Goal: Task Accomplishment & Management: Manage account settings

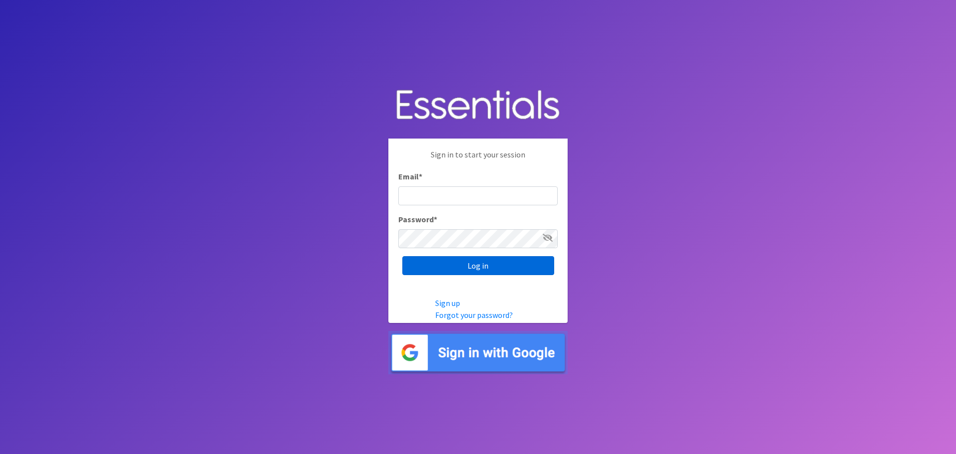
type input "heatherl@sylviassisters.org"
click at [506, 274] on input "Log in" at bounding box center [478, 265] width 152 height 19
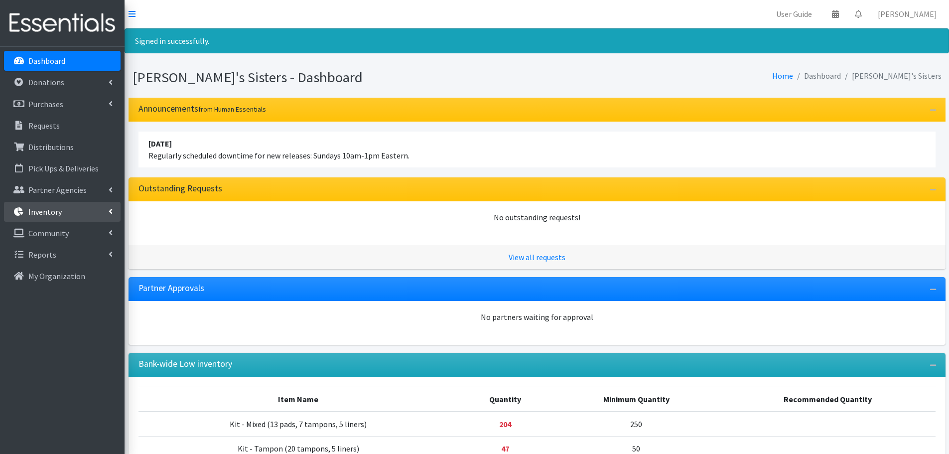
click at [96, 215] on link "Inventory" at bounding box center [62, 212] width 117 height 20
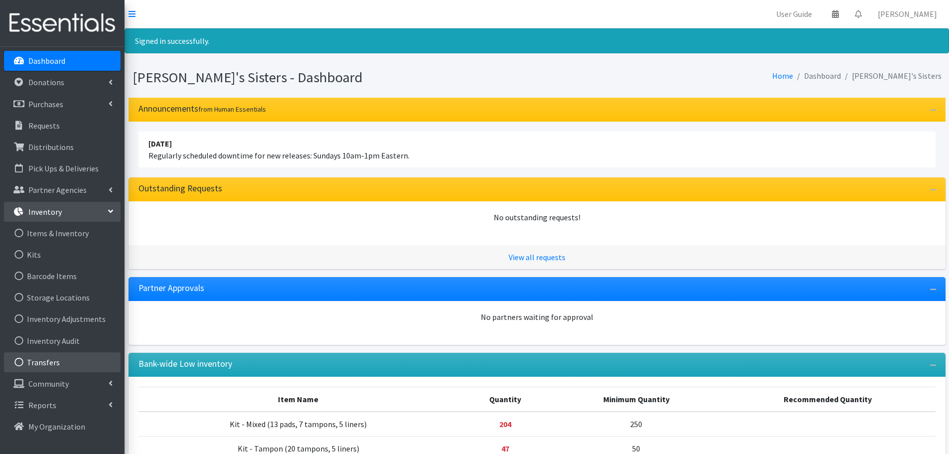
click at [42, 357] on link "Transfers" at bounding box center [62, 362] width 117 height 20
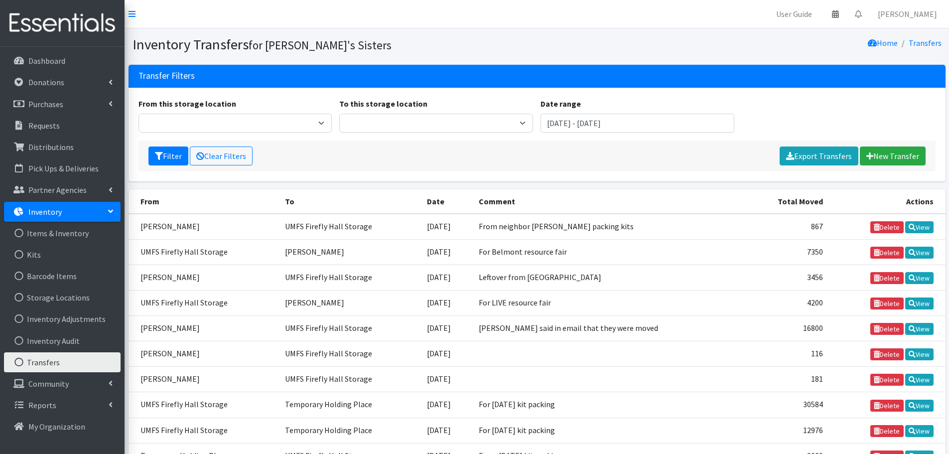
scroll to position [136, 0]
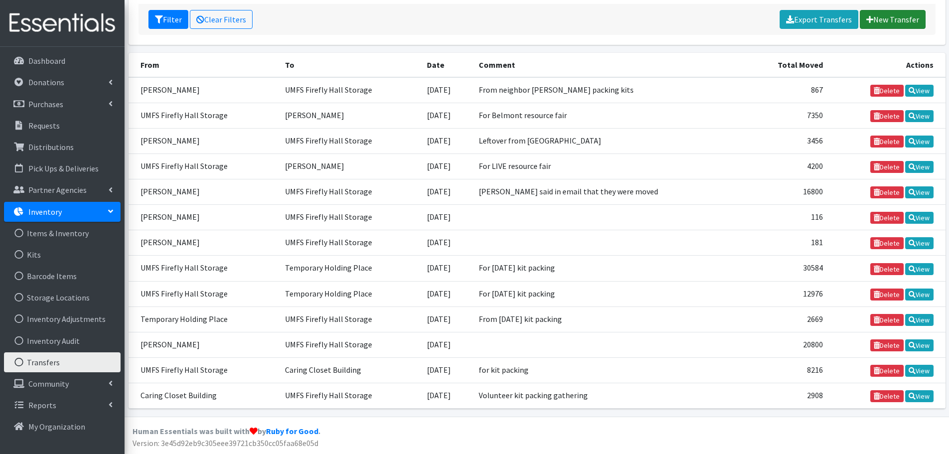
click at [900, 16] on link "New Transfer" at bounding box center [893, 19] width 66 height 19
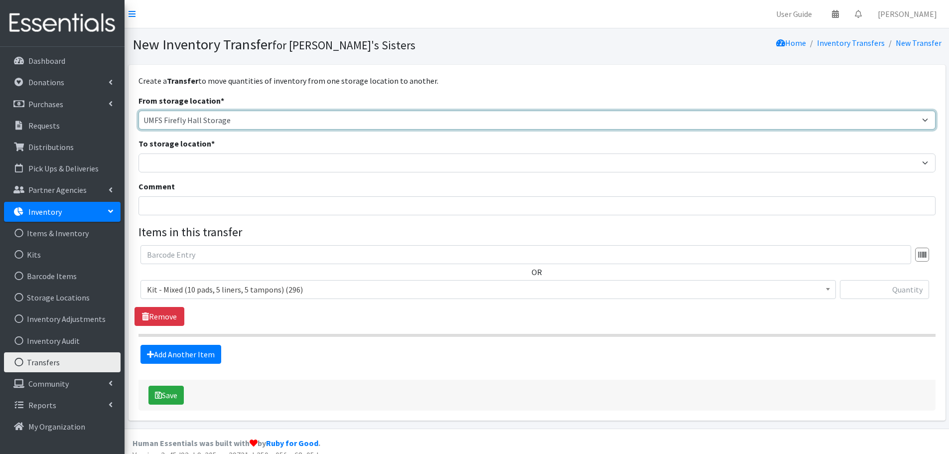
click at [173, 118] on select "Brittany Averette Caring Closet Building Erika Bedwell Heather Lennon Jennifer …" at bounding box center [536, 120] width 797 height 19
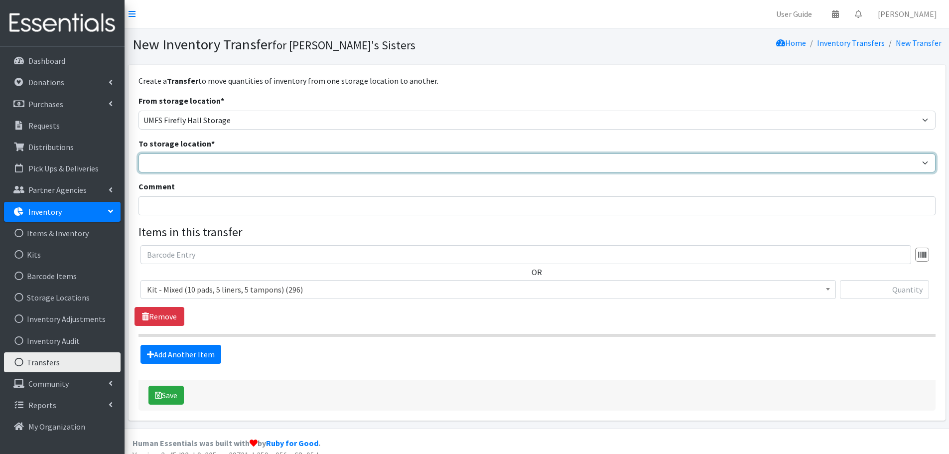
click at [181, 167] on select "Brittany Averette Caring Closet Building Erika Bedwell Heather Lennon Jennifer …" at bounding box center [536, 162] width 797 height 19
select select "497"
click at [138, 153] on select "Brittany Averette Caring Closet Building Erika Bedwell Heather Lennon Jennifer …" at bounding box center [536, 162] width 797 height 19
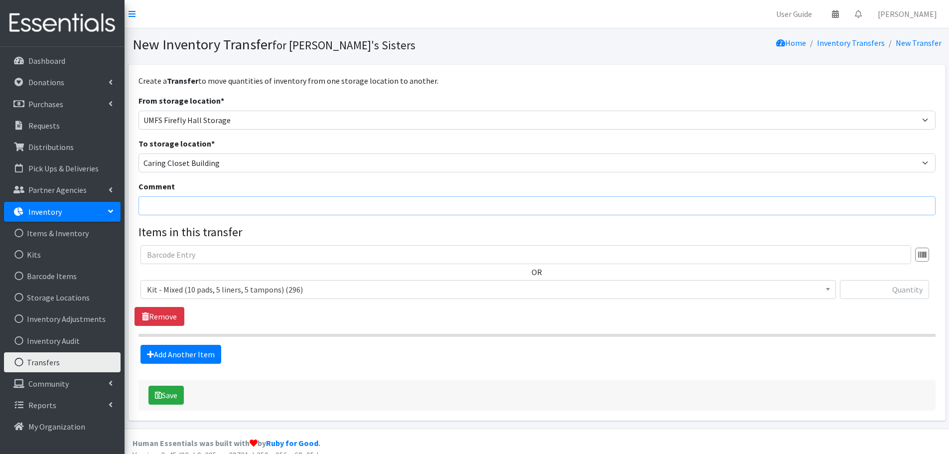
click at [184, 211] on input "Comment" at bounding box center [536, 205] width 797 height 19
type input "Interns packing kits"
click at [200, 284] on span "Kit - Mixed (10 pads, 5 liners, 5 tampons) (296)" at bounding box center [488, 289] width 682 height 14
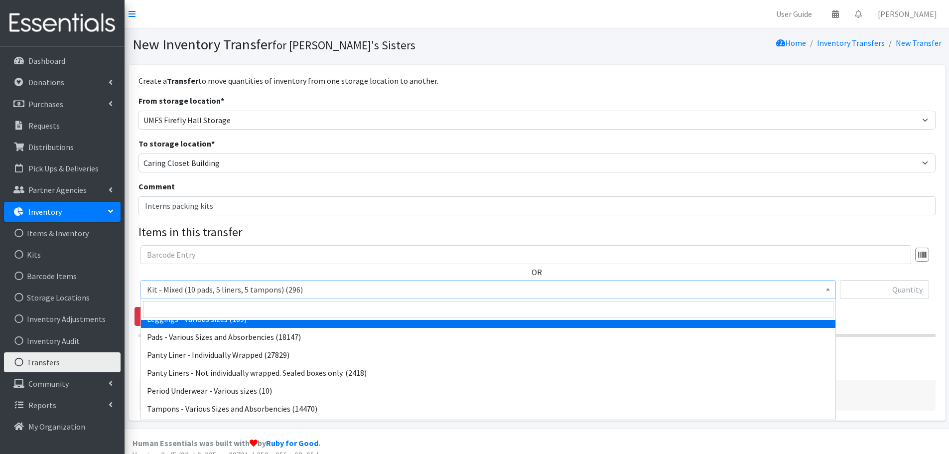
scroll to position [116, 0]
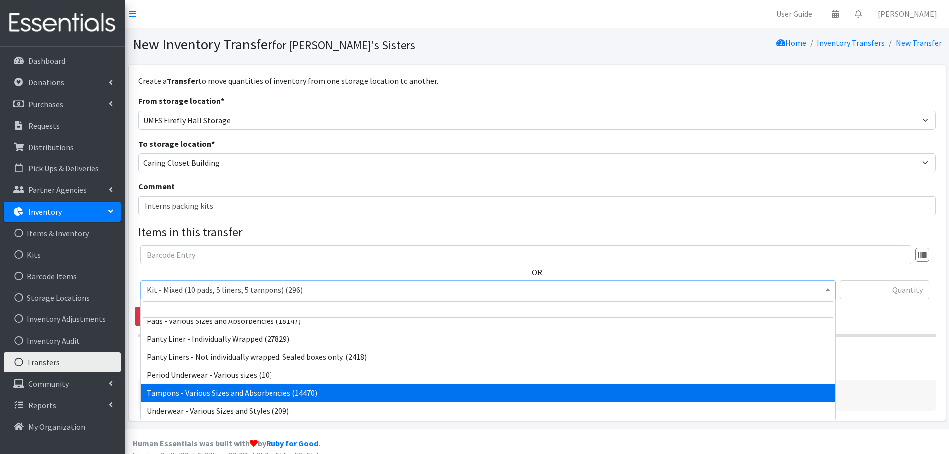
select select "10562"
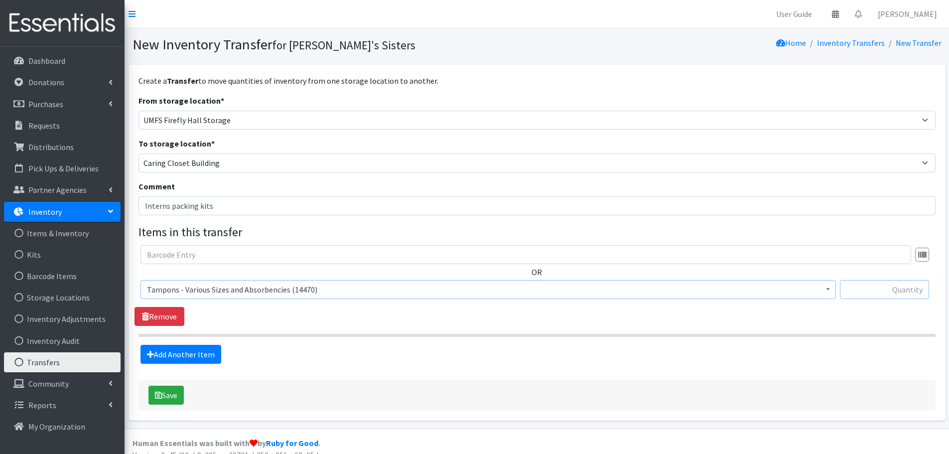
click at [864, 292] on input "text" at bounding box center [884, 289] width 89 height 19
paste input "468"
type input "468"
click at [224, 291] on span "Tampons - Various Sizes and Absorbencies (14470)" at bounding box center [488, 289] width 682 height 14
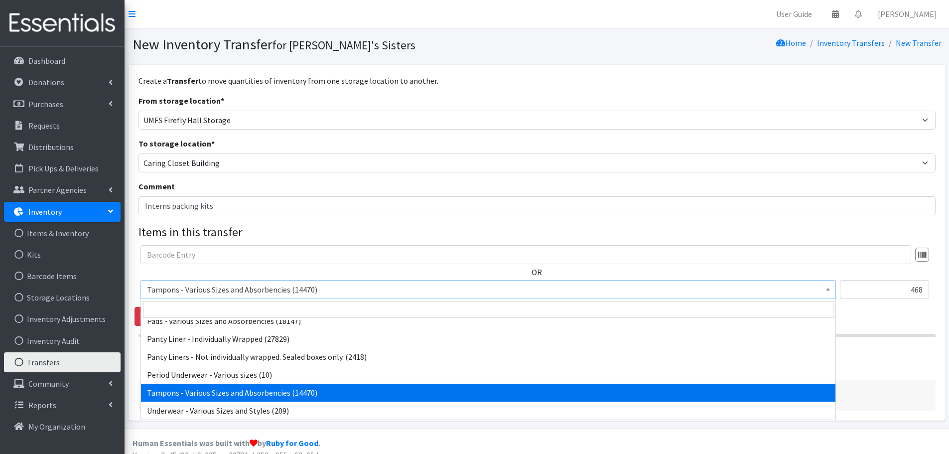
click at [224, 291] on span "Tampons - Various Sizes and Absorbencies (14470)" at bounding box center [488, 289] width 682 height 14
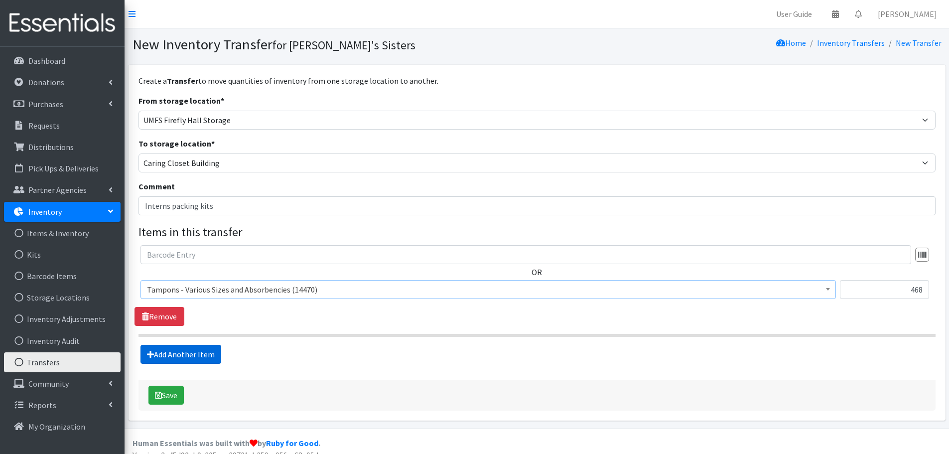
click at [190, 355] on link "Add Another Item" at bounding box center [180, 354] width 81 height 19
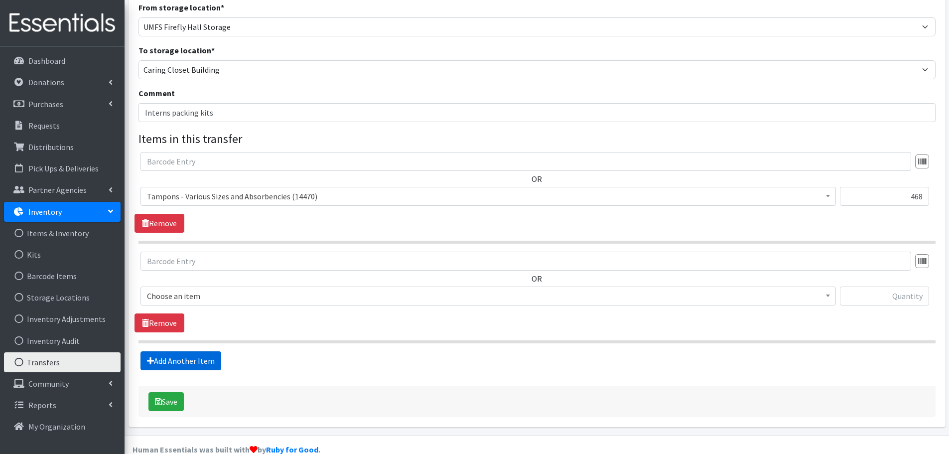
scroll to position [112, 0]
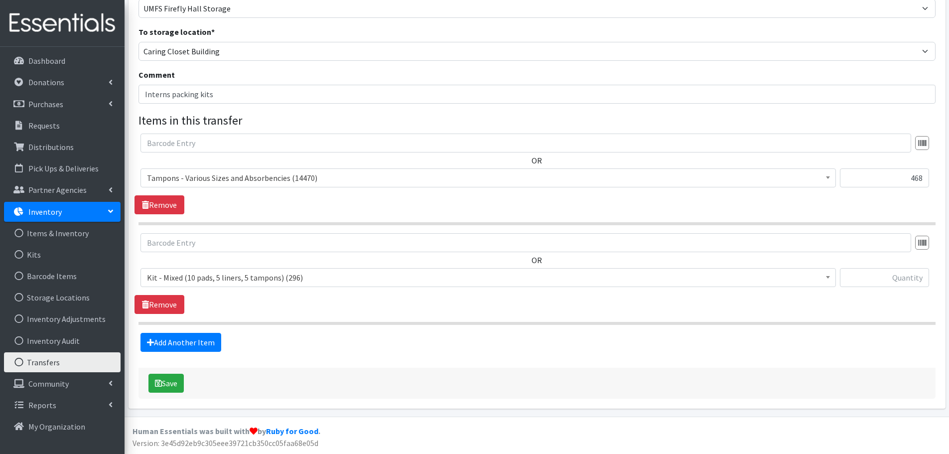
click at [182, 270] on span "Kit - Mixed (10 pads, 5 liners, 5 tampons) (296)" at bounding box center [487, 277] width 695 height 19
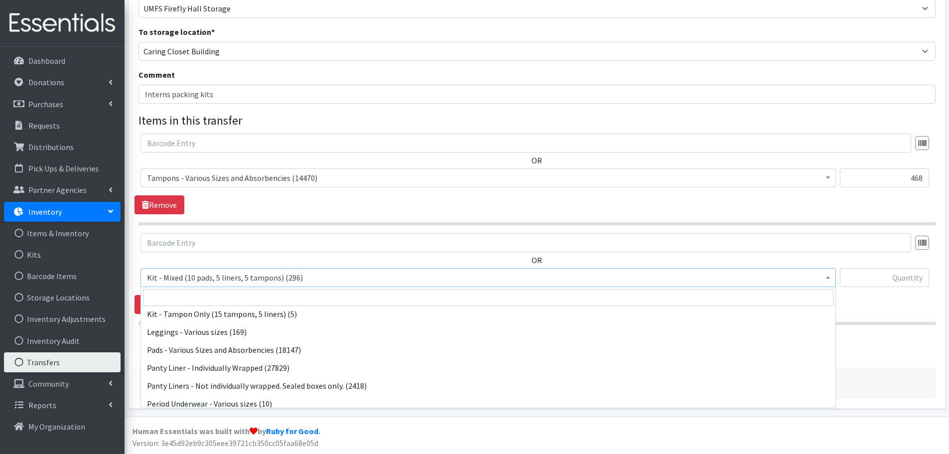
scroll to position [100, 0]
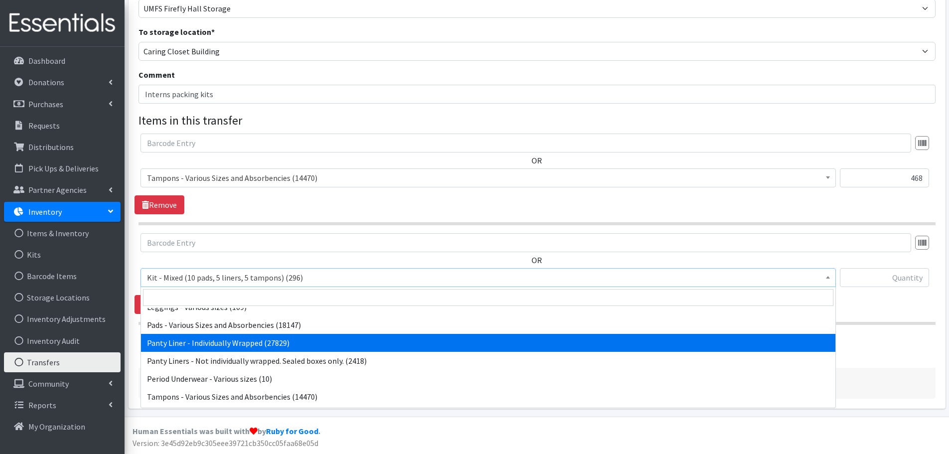
select select "10466"
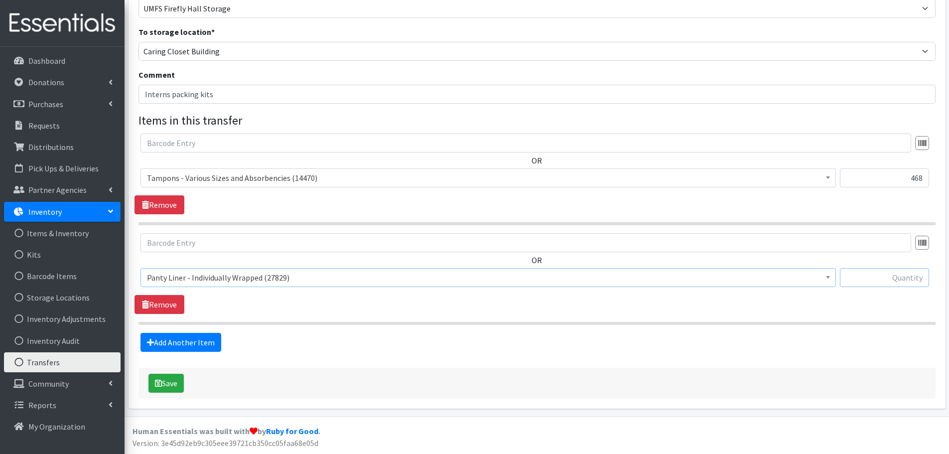
click at [880, 278] on input "text" at bounding box center [884, 277] width 89 height 19
paste input "120"
type input "120"
click at [181, 383] on button "Save" at bounding box center [165, 383] width 35 height 19
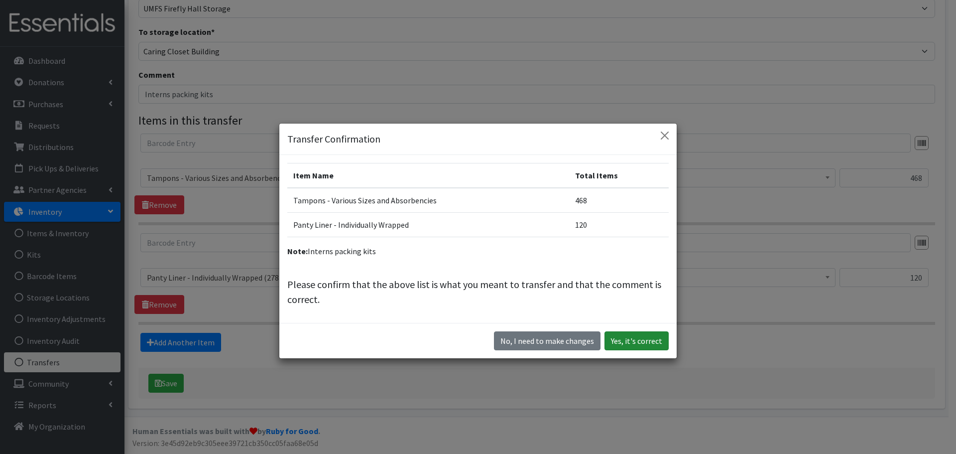
click at [652, 345] on button "Yes, it's correct" at bounding box center [637, 340] width 64 height 19
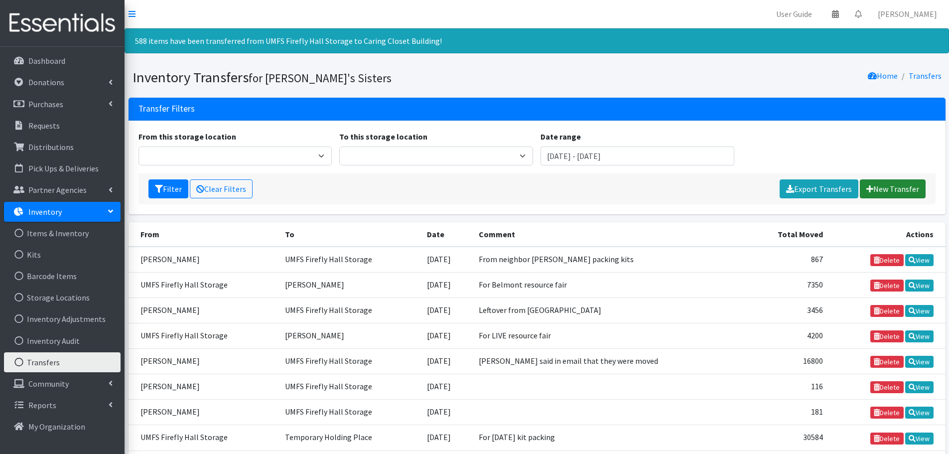
click at [900, 188] on link "New Transfer" at bounding box center [893, 188] width 66 height 19
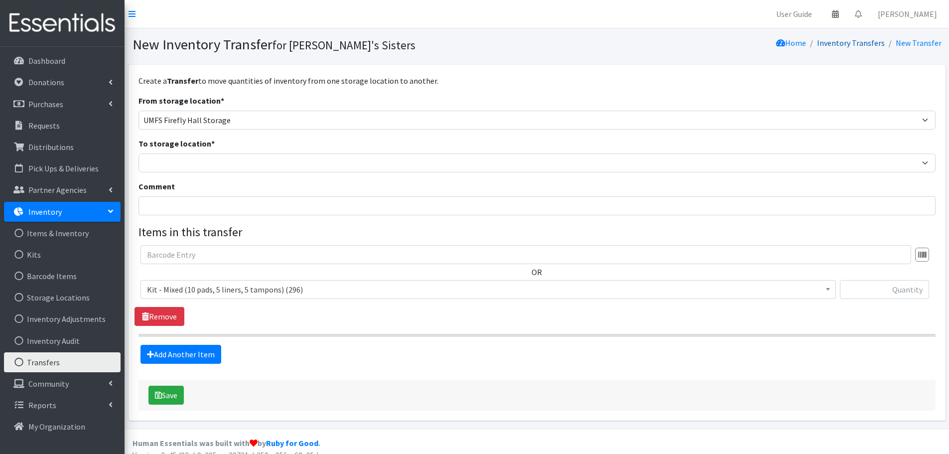
click at [858, 46] on link "Inventory Transfers" at bounding box center [851, 43] width 68 height 10
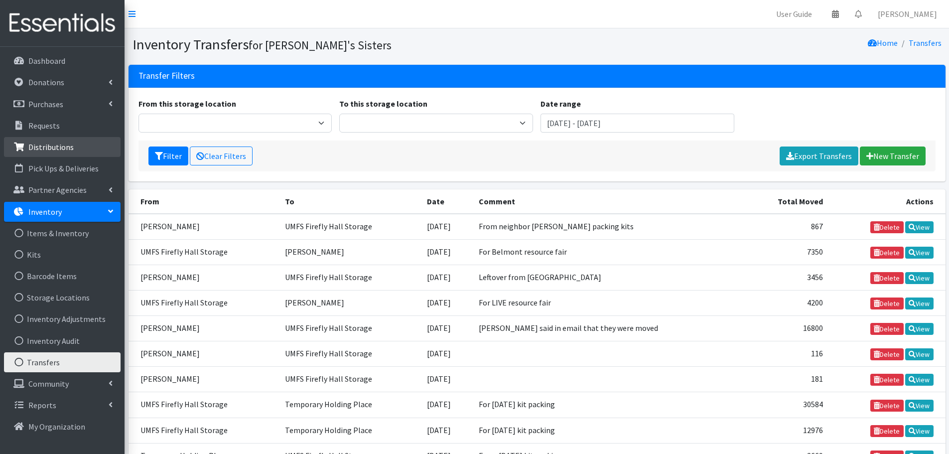
click at [63, 145] on p "Distributions" at bounding box center [50, 147] width 45 height 10
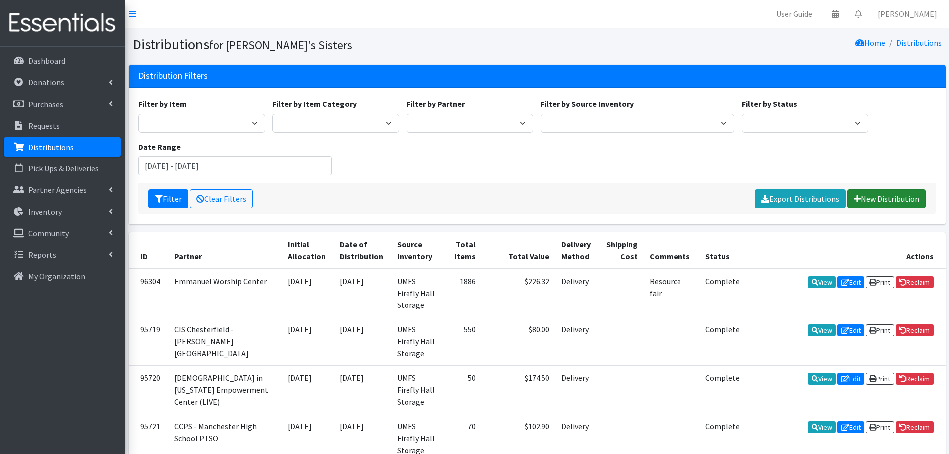
click at [869, 199] on link "New Distribution" at bounding box center [886, 198] width 78 height 19
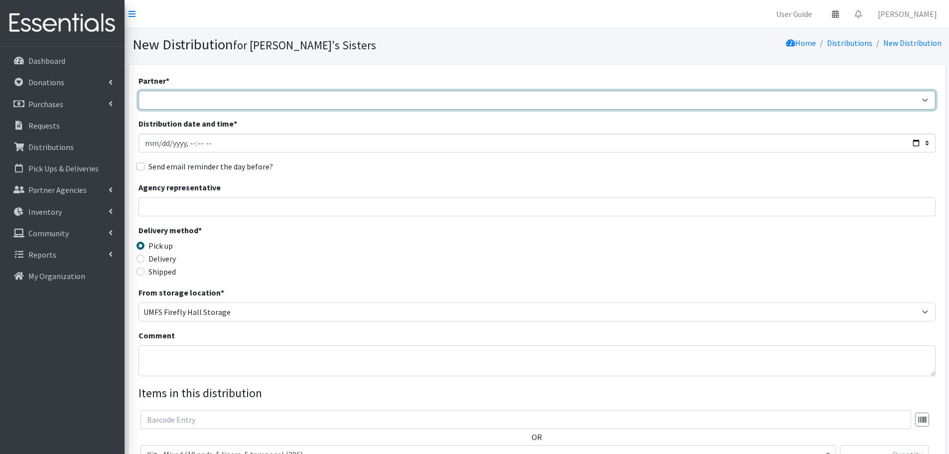
click at [221, 94] on select "211 Virginia and Individual Referrals Afghan Support Center (USCIS) ANU FOUNDAT…" at bounding box center [536, 100] width 797 height 19
select select "2990"
click at [138, 91] on select "211 Virginia and Individual Referrals Afghan Support Center (USCIS) ANU FOUNDAT…" at bounding box center [536, 100] width 797 height 19
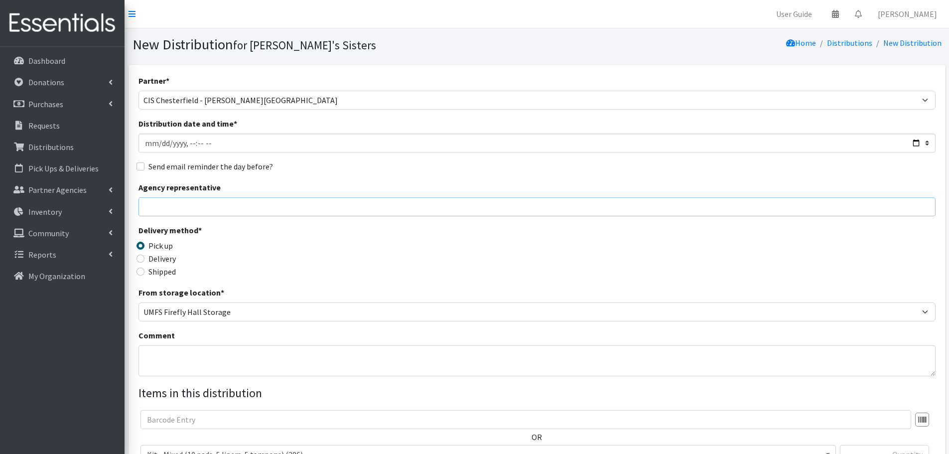
click at [171, 214] on input "Agency representative" at bounding box center [536, 206] width 797 height 19
type input "Monique Jones"
click at [156, 263] on label "Delivery" at bounding box center [161, 258] width 27 height 12
click at [144, 262] on input "Delivery" at bounding box center [140, 258] width 8 height 8
radio input "true"
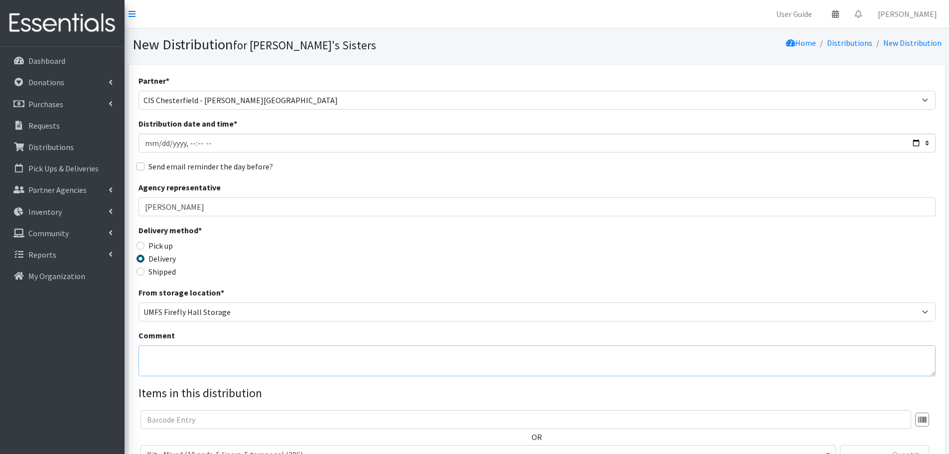
click at [169, 358] on textarea "Comment" at bounding box center [536, 360] width 797 height 31
paste textarea "CIS Chesterfield - L.C. Bird High School for Back to School on 9/15"
click at [315, 356] on textarea "CIS Chesterfield - L.C. Bird High School for Back to School on 9/15" at bounding box center [536, 360] width 797 height 31
drag, startPoint x: 283, startPoint y: 355, endPoint x: 138, endPoint y: 368, distance: 145.5
click at [138, 368] on textarea "CIS Chesterfield - L.C. Bird High School for Back to School on 9/15" at bounding box center [536, 360] width 797 height 31
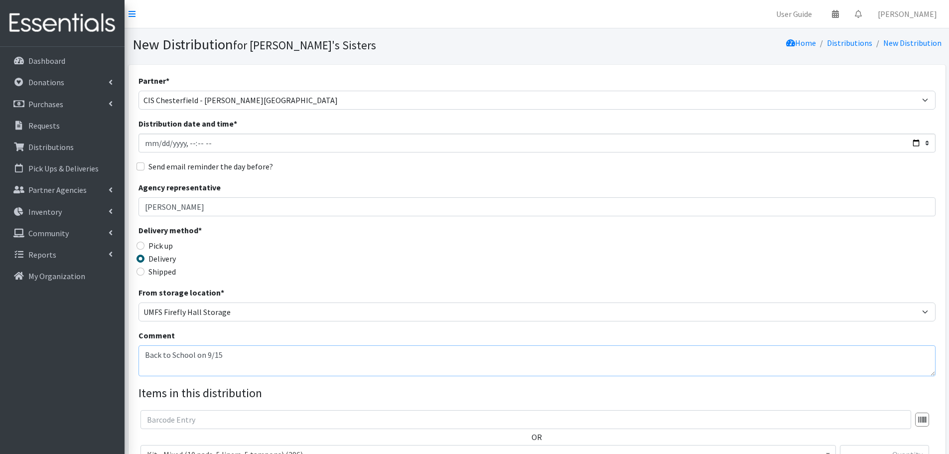
click at [187, 351] on textarea "Back to School on 9/15" at bounding box center [536, 360] width 797 height 31
drag, startPoint x: 196, startPoint y: 356, endPoint x: 426, endPoint y: 349, distance: 230.2
click at [426, 349] on textarea "Back to School on 9/15" at bounding box center [536, 360] width 797 height 31
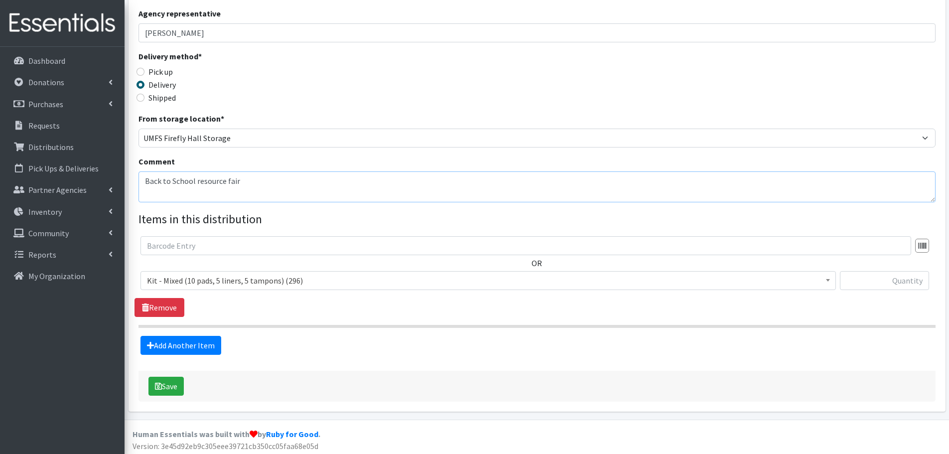
scroll to position [177, 0]
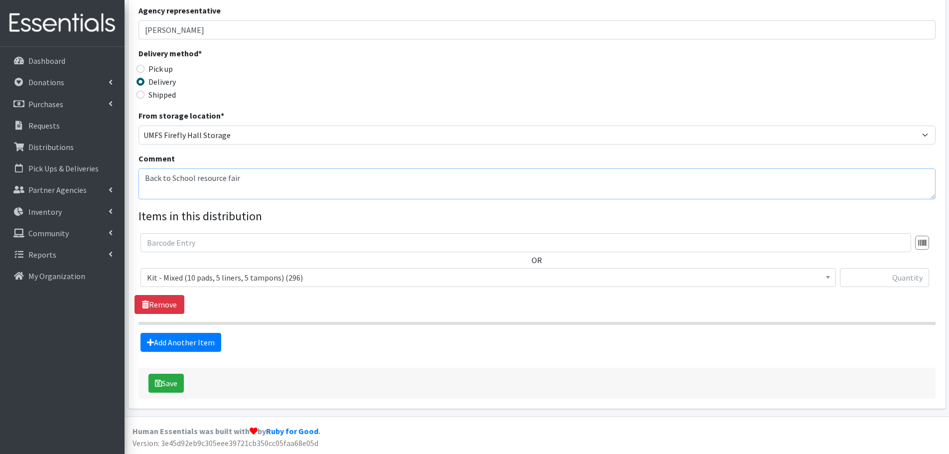
type textarea "Back to School resource fair"
click at [207, 271] on span "Kit - Mixed (10 pads, 5 liners, 5 tampons) (296)" at bounding box center [488, 277] width 682 height 14
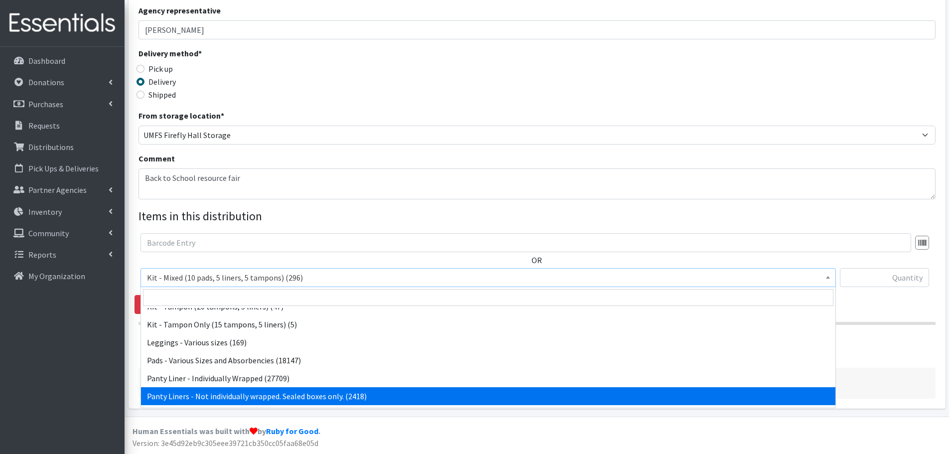
scroll to position [100, 0]
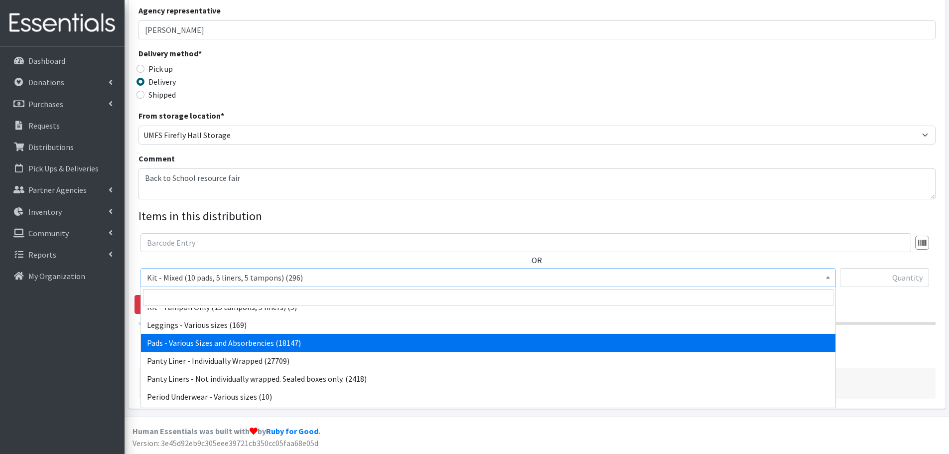
select select "10467"
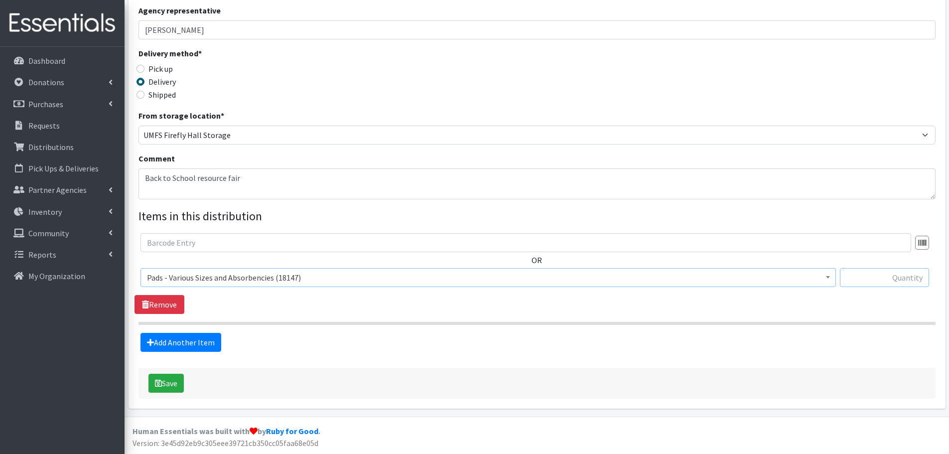
click at [892, 281] on input "text" at bounding box center [884, 277] width 89 height 19
paste input "2282"
type input "2282"
click at [719, 306] on div "OR Kit - Mixed (10 pads, 5 liners, 5 tampons) (296) Kit - Mixed (13 pads, 7 tam…" at bounding box center [536, 273] width 804 height 81
click at [166, 389] on button "Save" at bounding box center [165, 383] width 35 height 19
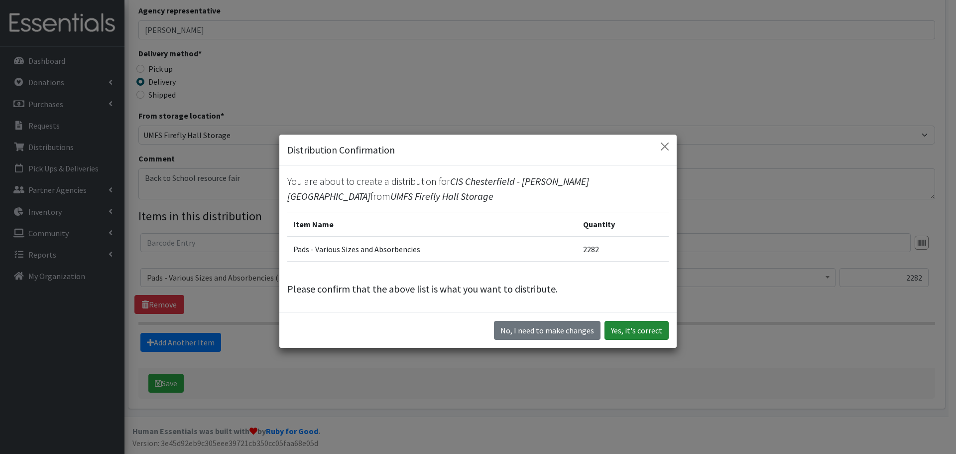
click at [633, 324] on button "Yes, it's correct" at bounding box center [637, 330] width 64 height 19
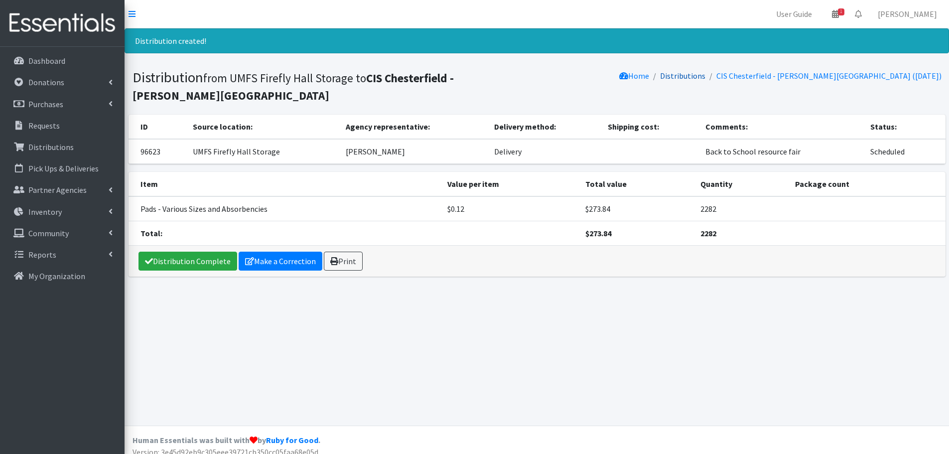
click at [705, 71] on li "Distributions" at bounding box center [677, 76] width 56 height 14
click at [705, 81] on li "Distributions" at bounding box center [677, 76] width 56 height 14
click at [705, 78] on link "Distributions" at bounding box center [682, 76] width 45 height 10
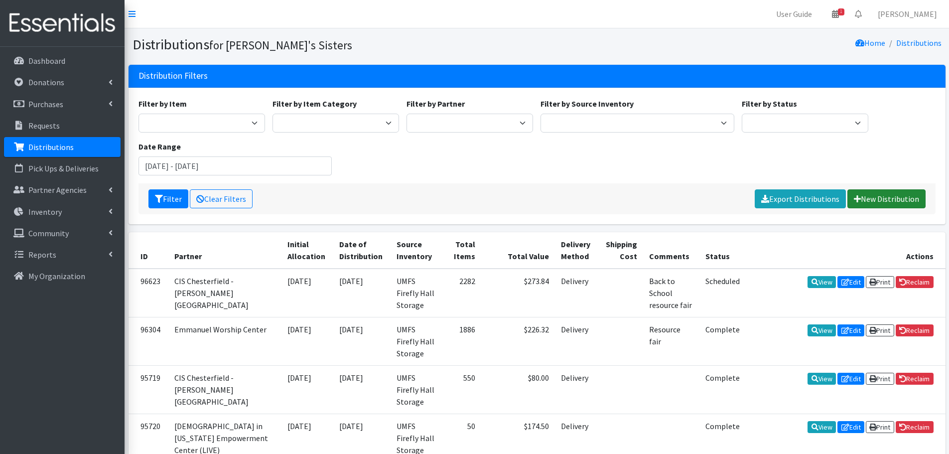
click at [877, 202] on link "New Distribution" at bounding box center [886, 198] width 78 height 19
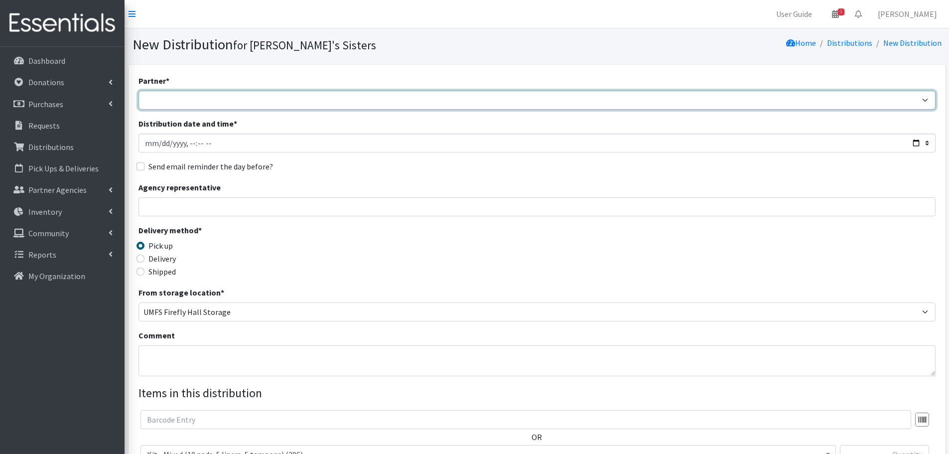
click at [172, 102] on select "211 [US_STATE] and Individual Referrals Afghan Support Center (USCIS) ANU FOUND…" at bounding box center [536, 100] width 797 height 19
select select "2939"
click at [138, 91] on select "211 [US_STATE] and Individual Referrals Afghan Support Center (USCIS) ANU FOUND…" at bounding box center [536, 100] width 797 height 19
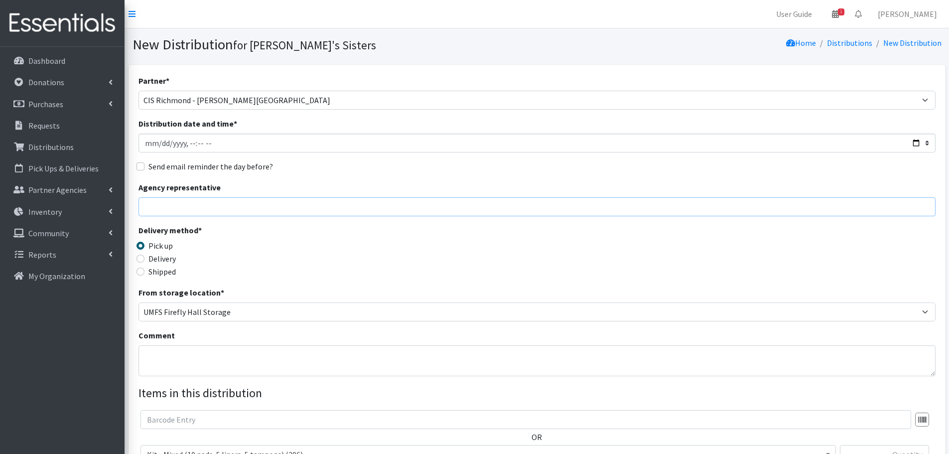
click at [229, 200] on input "Agency representative" at bounding box center [536, 206] width 797 height 19
type input "[PERSON_NAME]"
click at [168, 257] on label "Delivery" at bounding box center [161, 258] width 27 height 12
click at [144, 257] on input "Delivery" at bounding box center [140, 258] width 8 height 8
radio input "true"
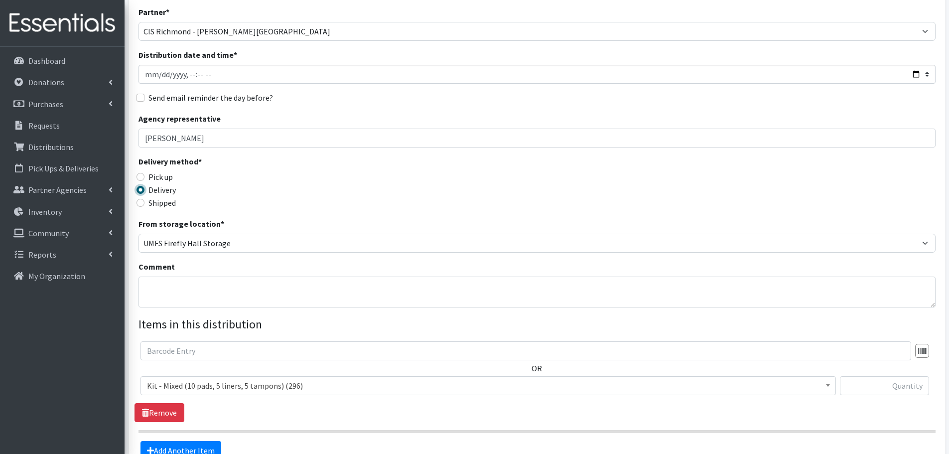
scroll to position [100, 0]
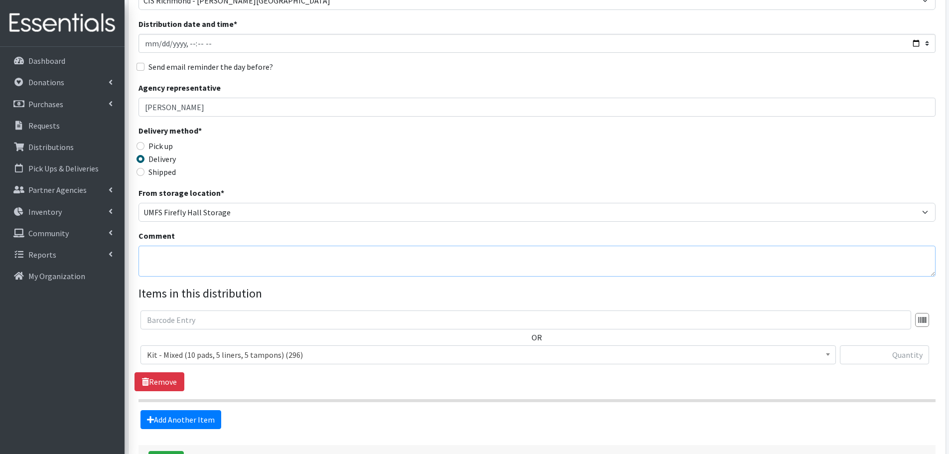
click at [196, 261] on textarea "Comment" at bounding box center [536, 261] width 797 height 31
paste textarea "CIS Richmond - Lucille M. Brown Middle School Back to School Resource Fair"
click at [211, 258] on textarea "CIS Richmond - Lucille M. Brown Middle School Back to School Resource Fair" at bounding box center [536, 261] width 797 height 31
drag, startPoint x: 275, startPoint y: 255, endPoint x: 127, endPoint y: 266, distance: 147.8
click at [127, 266] on div "Partner * 211 Virginia and Individual Referrals Afghan Support Center (USCIS) A…" at bounding box center [537, 229] width 824 height 528
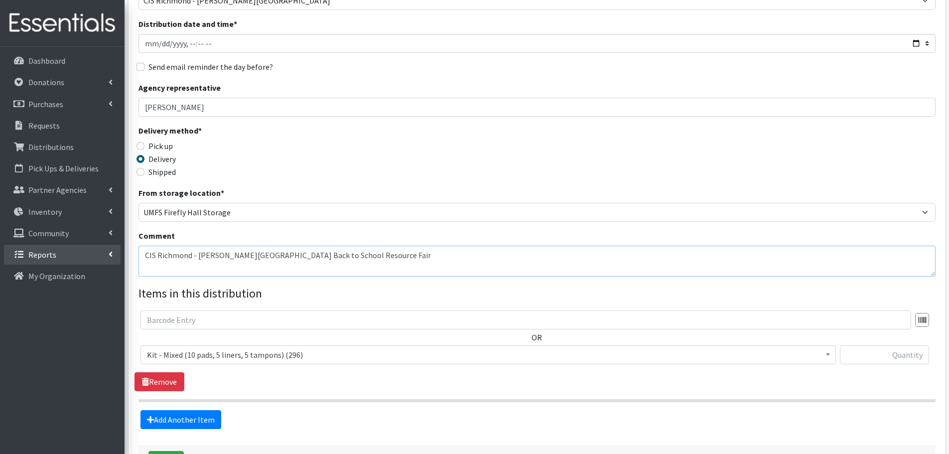
drag, startPoint x: 301, startPoint y: 252, endPoint x: 80, endPoint y: 260, distance: 221.7
click at [80, 260] on div "User Guide 1 1 Pick-ups remaining this week View Calendar 0 Requests 0 Partner …" at bounding box center [474, 215] width 949 height 630
type textarea "Back to School Resource Fair"
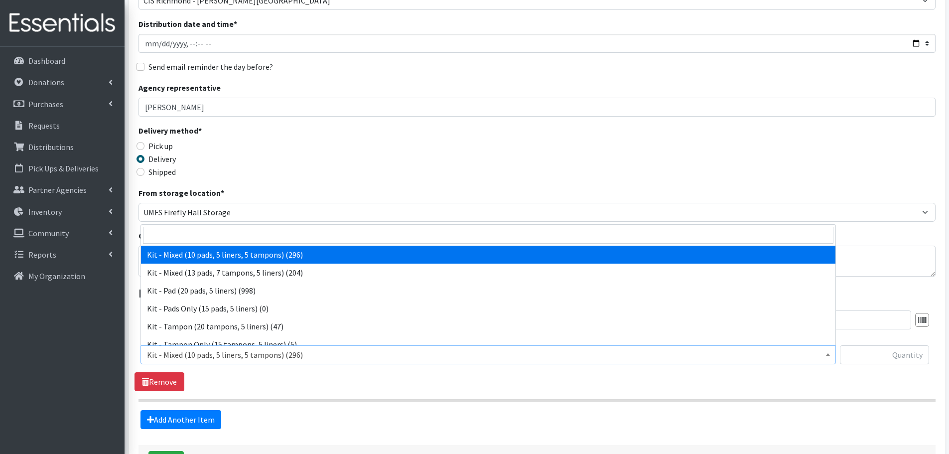
click at [295, 348] on span "Kit - Mixed (10 pads, 5 liners, 5 tampons) (296)" at bounding box center [488, 355] width 682 height 14
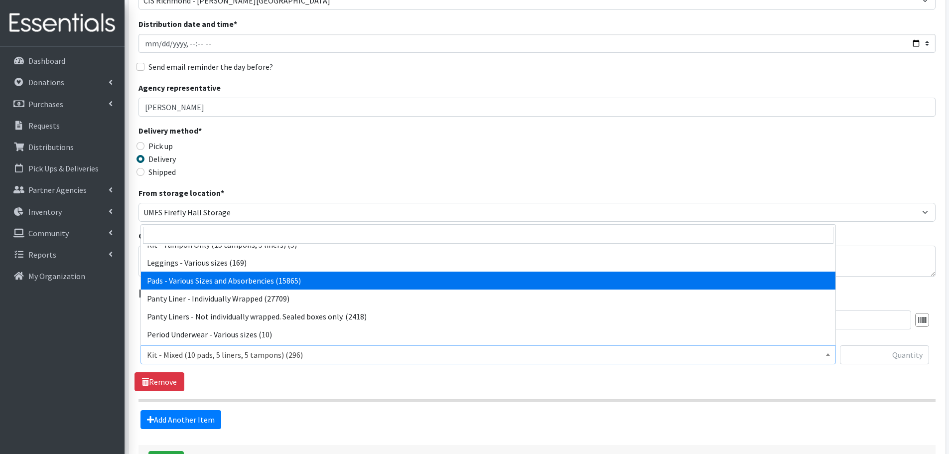
select select "10467"
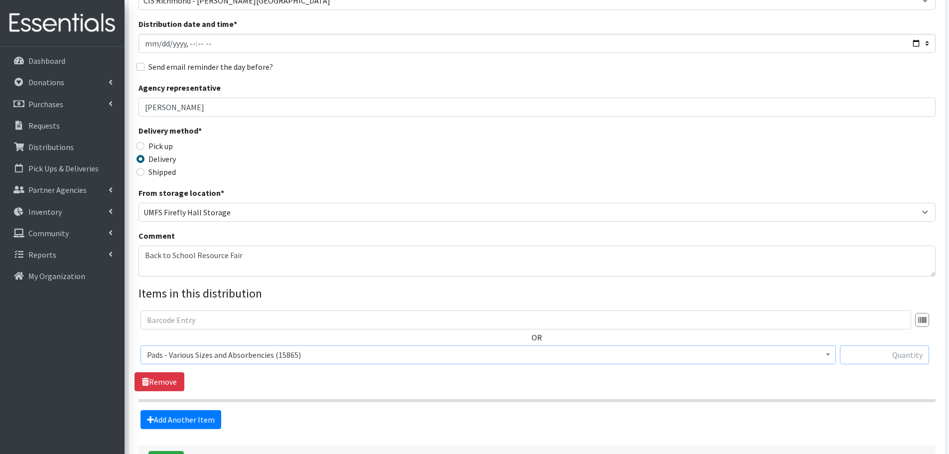
click at [898, 351] on input "text" at bounding box center [884, 354] width 89 height 19
paste input "1564"
type input "1564"
click at [200, 418] on link "Add Another Item" at bounding box center [180, 419] width 81 height 19
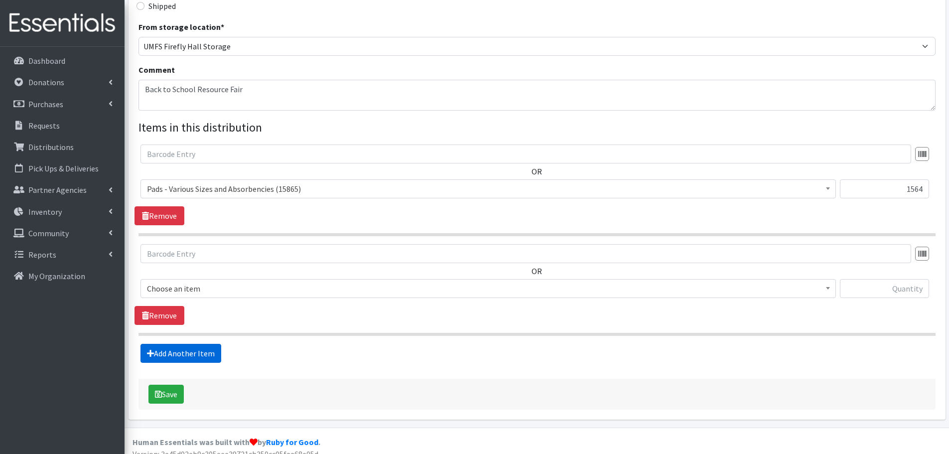
scroll to position [276, 0]
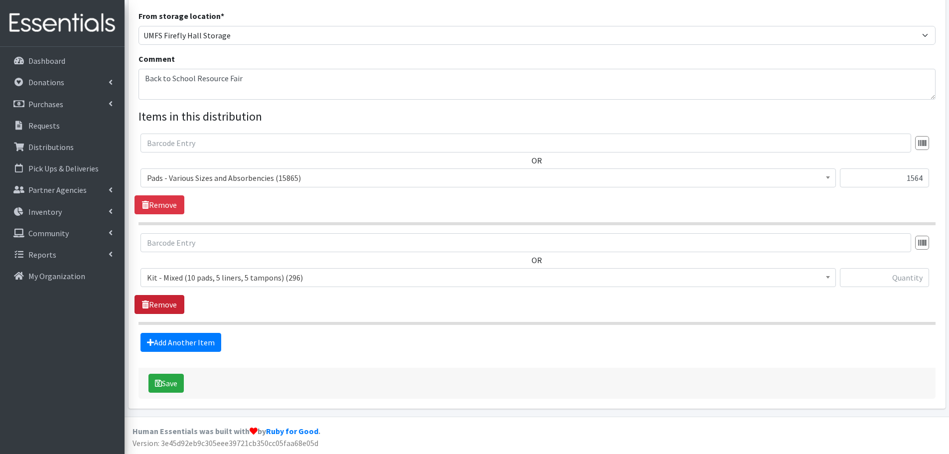
click at [167, 306] on link "Remove" at bounding box center [159, 304] width 50 height 19
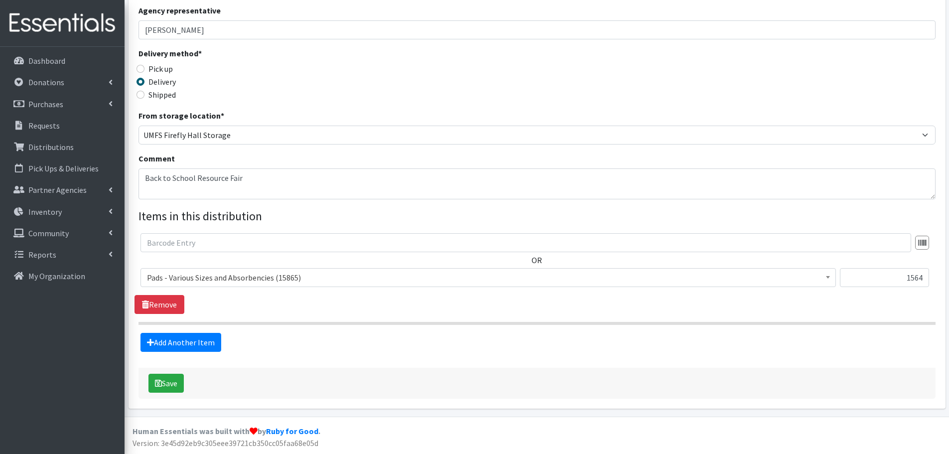
scroll to position [177, 0]
click at [170, 382] on button "Save" at bounding box center [165, 383] width 35 height 19
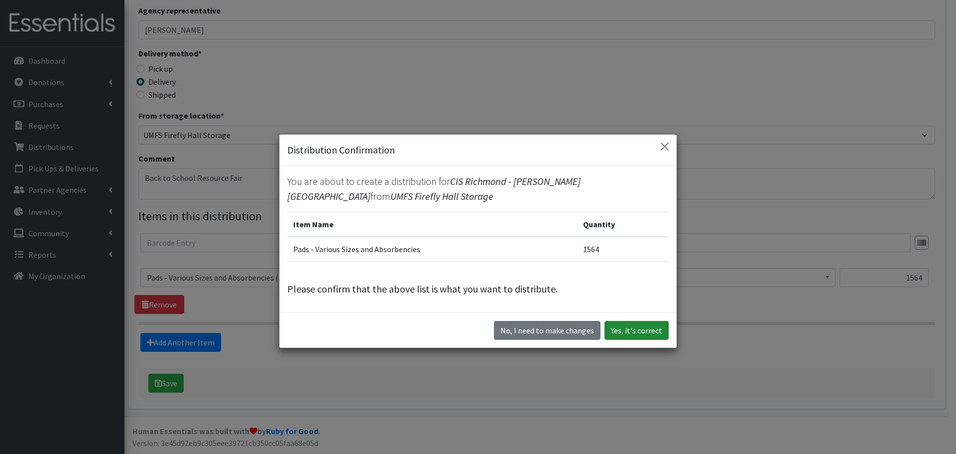
click at [635, 331] on button "Yes, it's correct" at bounding box center [637, 330] width 64 height 19
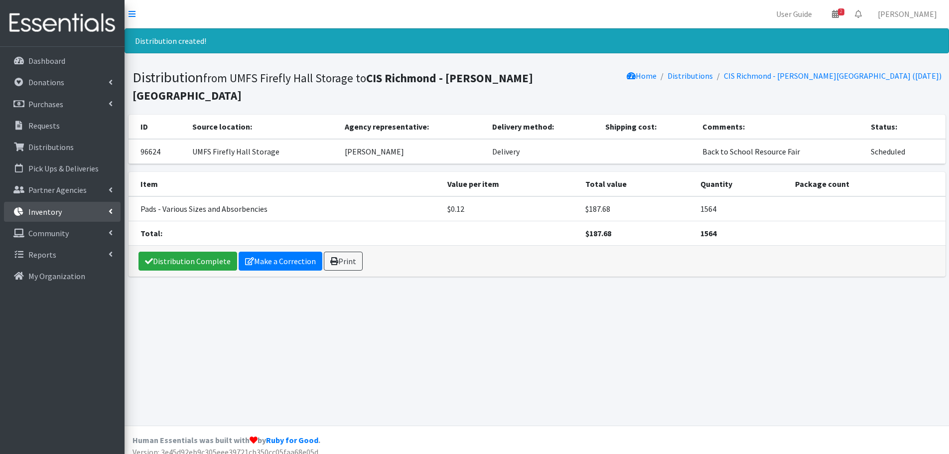
click at [109, 210] on icon at bounding box center [111, 211] width 4 height 8
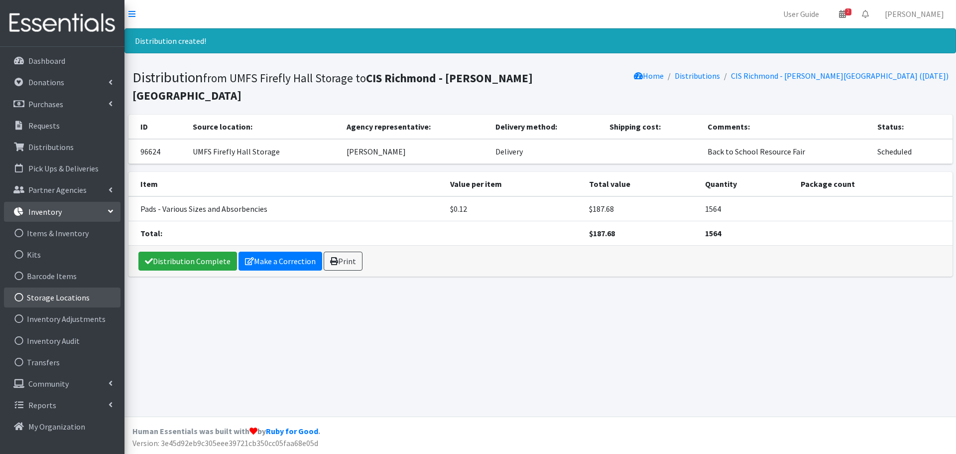
click at [46, 294] on link "Storage Locations" at bounding box center [62, 297] width 117 height 20
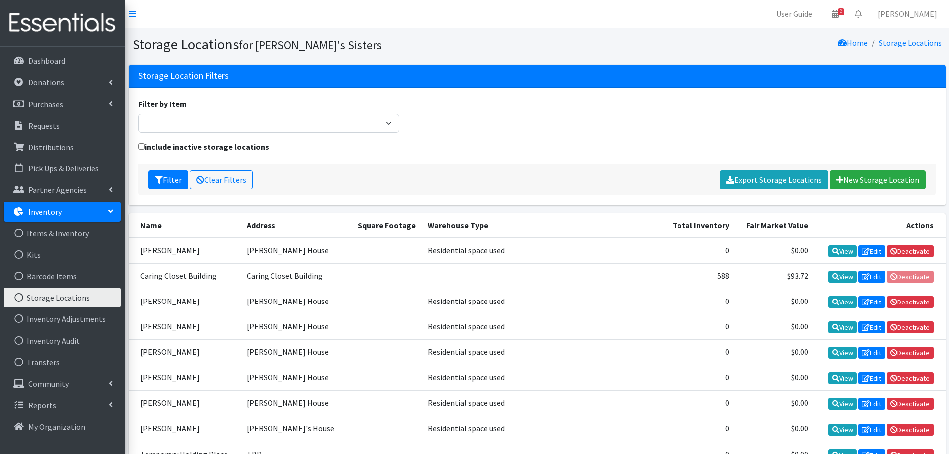
click at [141, 147] on input "include inactive storage locations" at bounding box center [141, 146] width 6 height 6
checkbox input "true"
click at [167, 177] on button "Filter" at bounding box center [168, 179] width 40 height 19
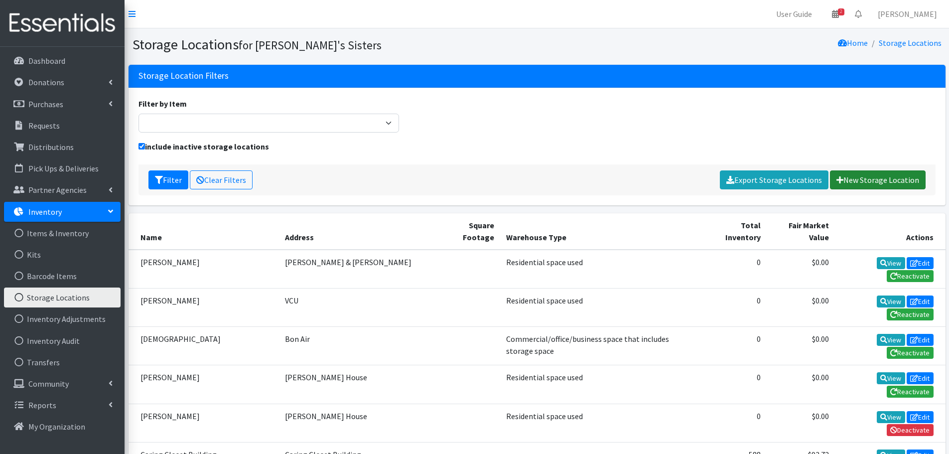
click at [873, 173] on link "New Storage Location" at bounding box center [878, 179] width 96 height 19
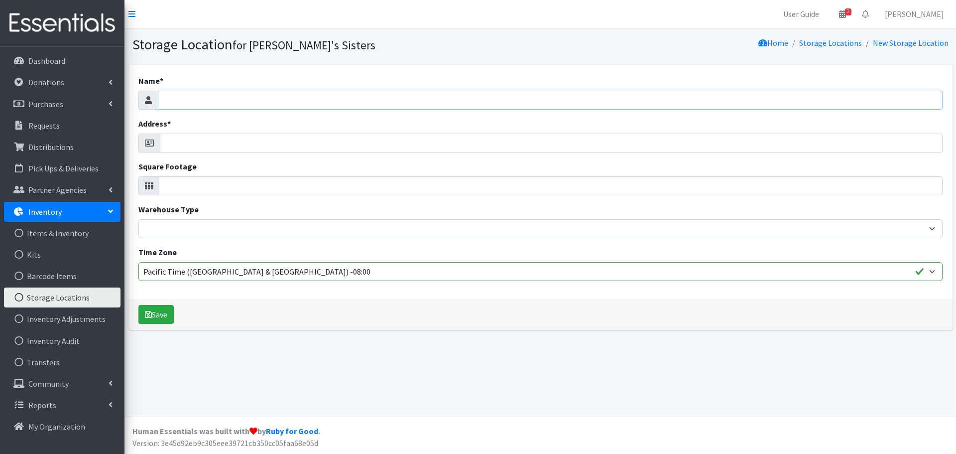
click at [222, 103] on input "Name *" at bounding box center [550, 100] width 785 height 19
type input "[PERSON_NAME] House"
click at [213, 143] on input "Address *" at bounding box center [551, 142] width 783 height 19
drag, startPoint x: 254, startPoint y: 102, endPoint x: 55, endPoint y: 105, distance: 199.2
click at [55, 105] on div "User Guide 2 2 Pick-ups remaining this week View Calendar 0 Requests 0 Partner …" at bounding box center [478, 227] width 956 height 454
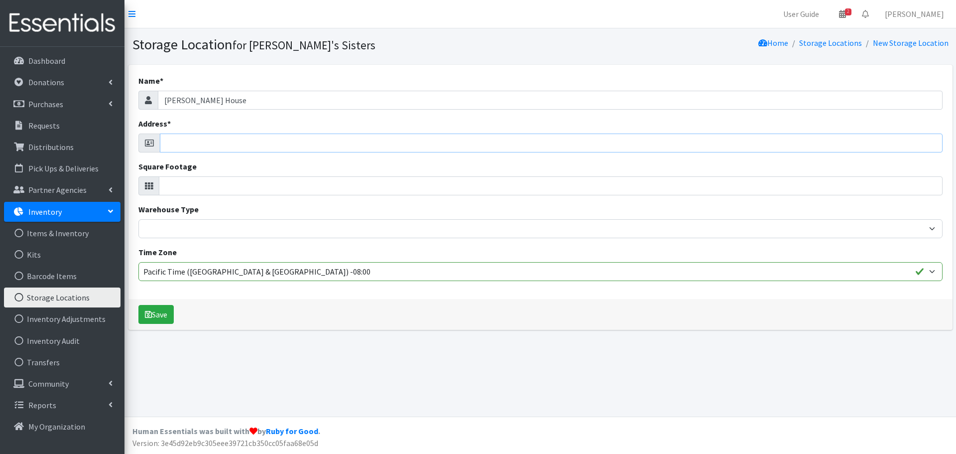
click at [182, 150] on input "Address *" at bounding box center [551, 142] width 783 height 19
paste input "[PERSON_NAME] House"
type input "[PERSON_NAME] House"
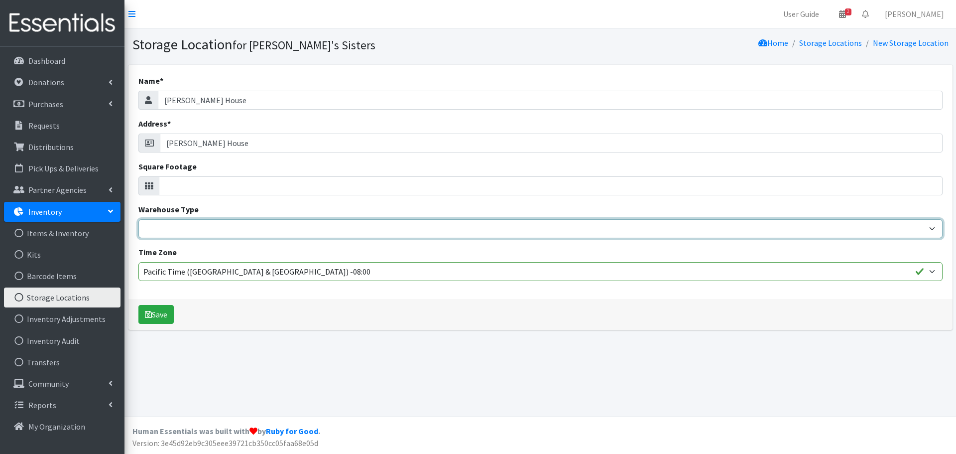
click at [190, 233] on select "Residential space used Consumer, self-storage or container space Commercial/off…" at bounding box center [540, 228] width 804 height 19
select select "Residential space used"
click at [138, 219] on select "Residential space used Consumer, self-storage or container space Commercial/off…" at bounding box center [540, 228] width 804 height 19
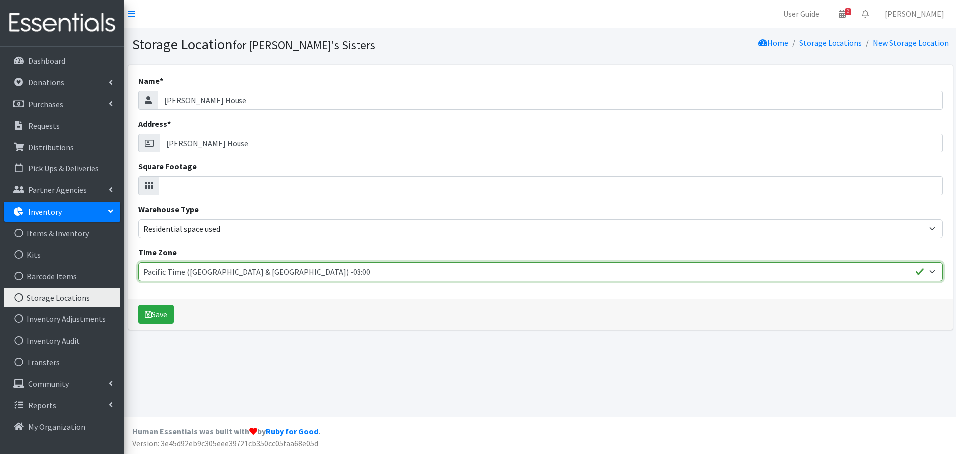
click at [276, 273] on select "Hawaii -10:00 Alaska -09:00 Pacific Time (US & Canada) -08:00 Arizona -07:00 Mo…" at bounding box center [540, 271] width 804 height 19
select select "America/New_York"
click at [138, 262] on select "Hawaii -10:00 Alaska -09:00 Pacific Time (US & Canada) -08:00 Arizona -07:00 Mo…" at bounding box center [540, 271] width 804 height 19
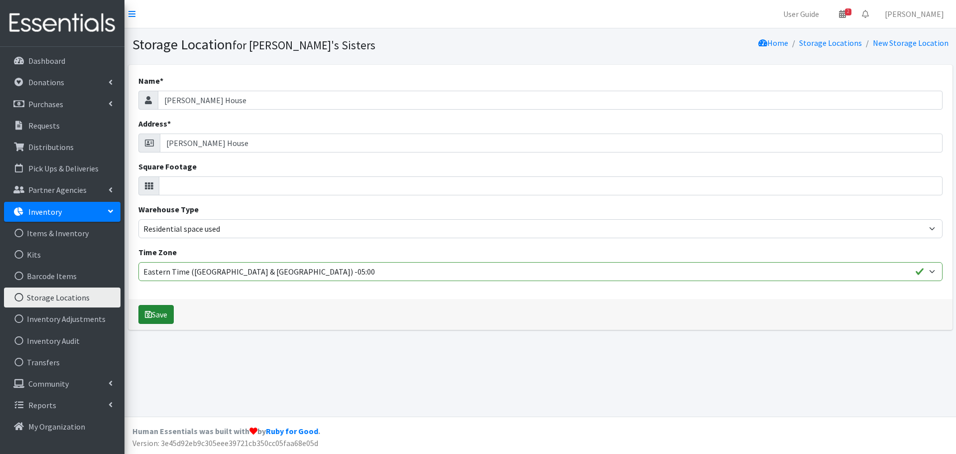
click at [166, 305] on button "Save" at bounding box center [155, 314] width 35 height 19
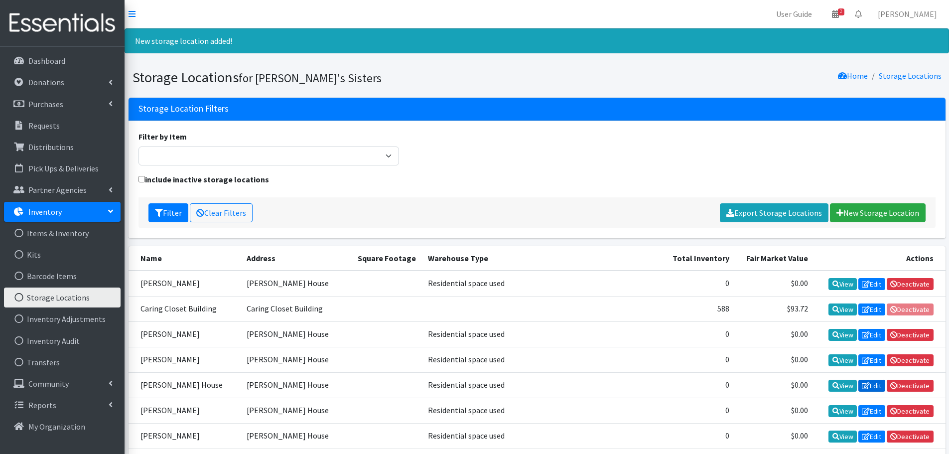
click at [869, 383] on link "Edit" at bounding box center [871, 385] width 27 height 12
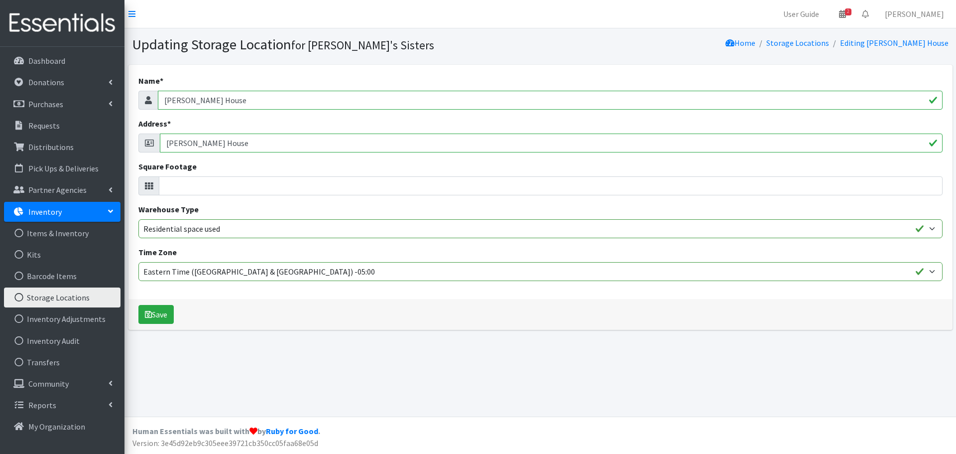
click at [201, 96] on input "[PERSON_NAME] House" at bounding box center [550, 100] width 785 height 19
drag, startPoint x: 201, startPoint y: 97, endPoint x: 381, endPoint y: 104, distance: 180.9
click at [381, 104] on input "[PERSON_NAME] House" at bounding box center [550, 100] width 785 height 19
type input "Jen French"
click at [155, 316] on button "Save" at bounding box center [155, 314] width 35 height 19
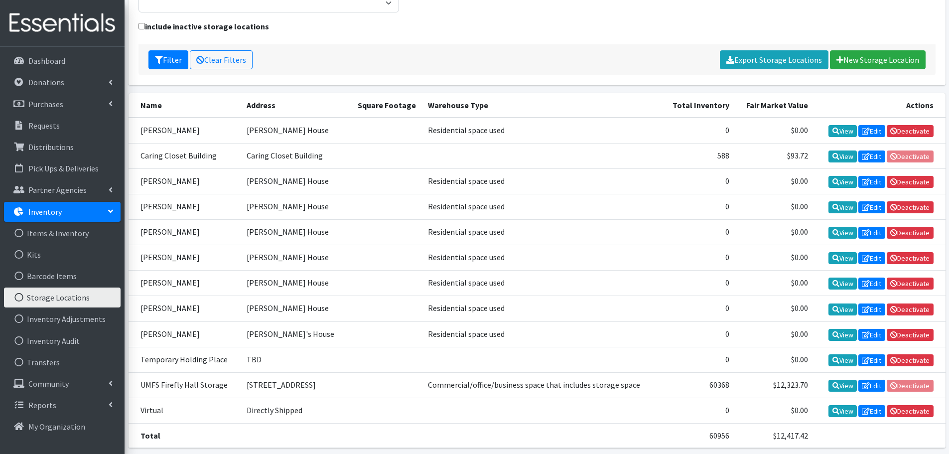
scroll to position [192, 0]
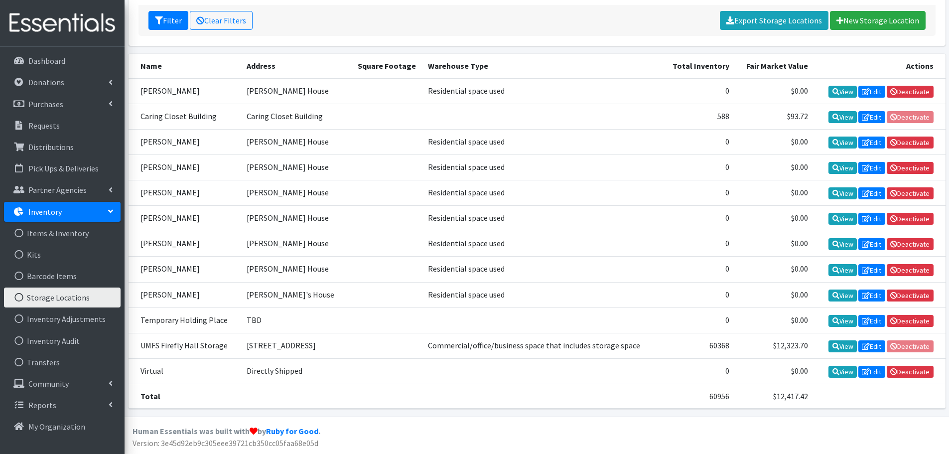
click at [52, 373] on li "Inventory Items & Inventory Kits Barcode Items Storage Locations Inventory Adju…" at bounding box center [62, 288] width 117 height 172
click at [52, 363] on link "Transfers" at bounding box center [62, 362] width 117 height 20
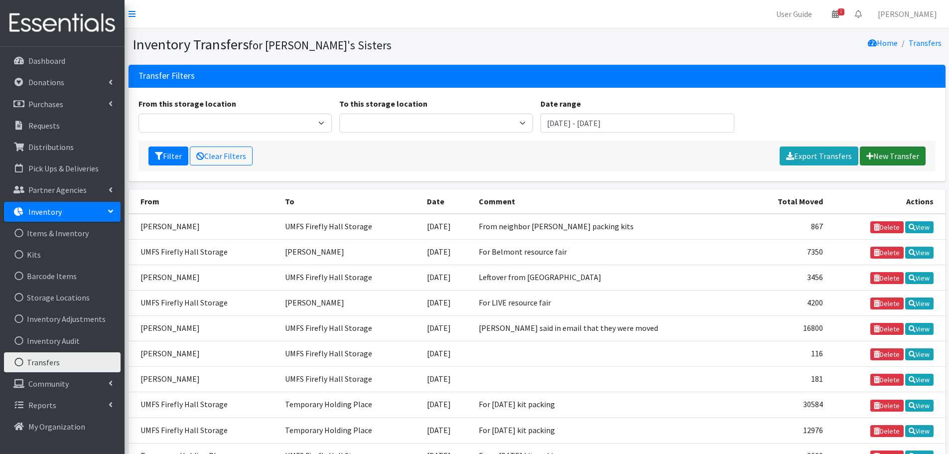
click at [898, 151] on link "New Transfer" at bounding box center [893, 155] width 66 height 19
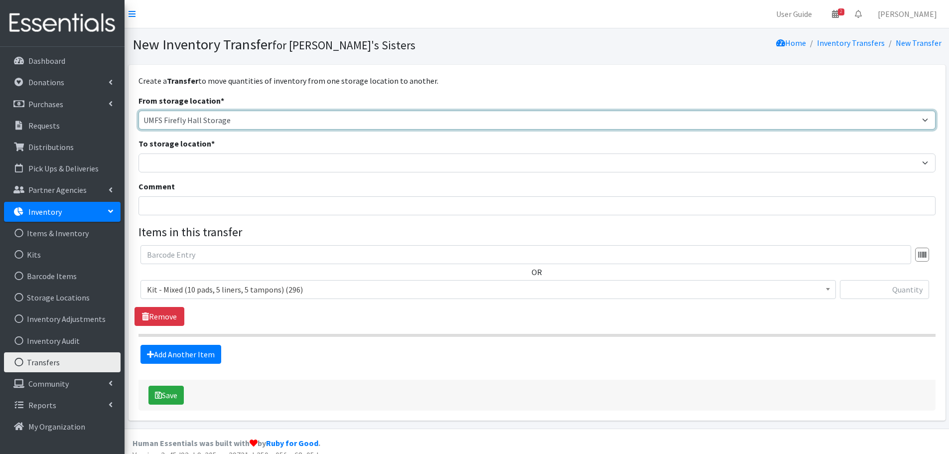
drag, startPoint x: 237, startPoint y: 121, endPoint x: 232, endPoint y: 125, distance: 6.4
click at [236, 121] on select "[PERSON_NAME] Caring Closet Building [PERSON_NAME] [PERSON_NAME] [PERSON_NAME][…" at bounding box center [536, 120] width 797 height 19
click at [227, 122] on select "[PERSON_NAME] Caring Closet Building [PERSON_NAME] [PERSON_NAME] [PERSON_NAME][…" at bounding box center [536, 120] width 797 height 19
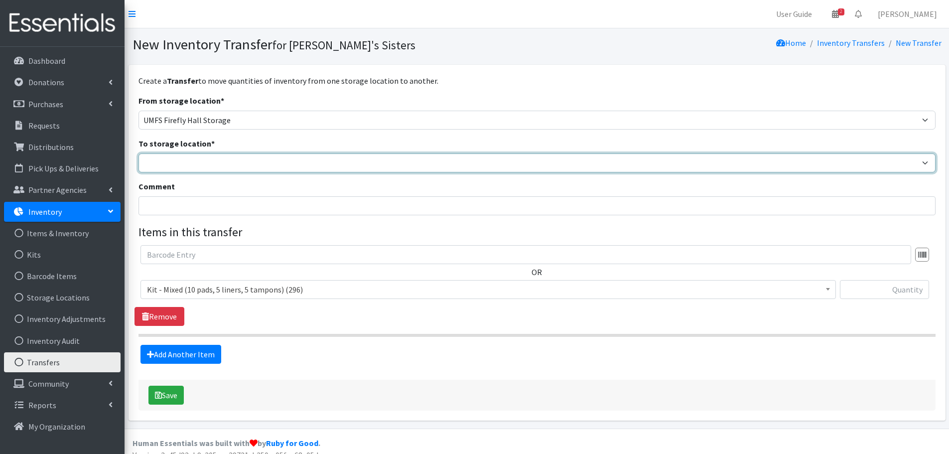
click at [201, 168] on select "Brittany Averette Caring Closet Building Erika Bedwell Heather Lennon Jen Frenc…" at bounding box center [536, 162] width 797 height 19
select select "498"
click at [138, 153] on select "Brittany Averette Caring Closet Building Erika Bedwell Heather Lennon Jen Frenc…" at bounding box center [536, 162] width 797 height 19
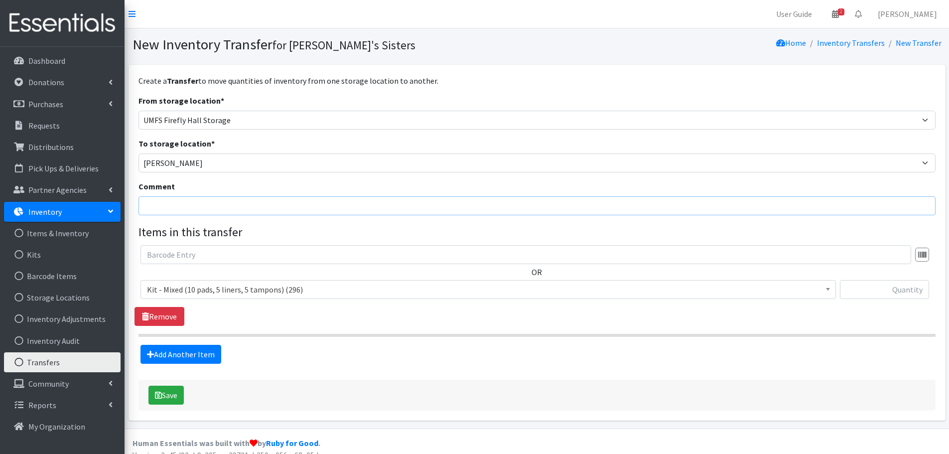
click at [181, 211] on input "Comment" at bounding box center [536, 205] width 797 height 19
type input "for kit packing"
click at [179, 303] on span "Kit - Mixed (10 pads, 5 liners, 5 tampons) (296) Kit - Mixed (13 pads, 7 tampon…" at bounding box center [487, 293] width 695 height 27
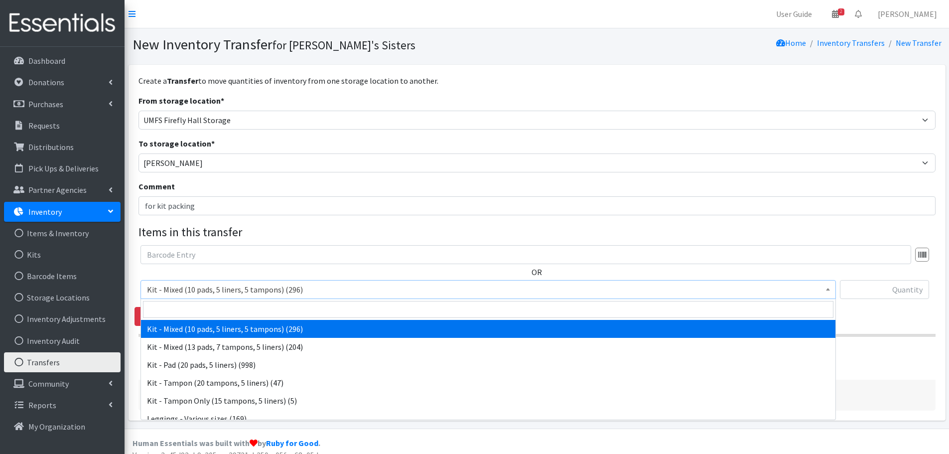
click at [181, 297] on span "Kit - Mixed (10 pads, 5 liners, 5 tampons) (296)" at bounding box center [487, 289] width 695 height 19
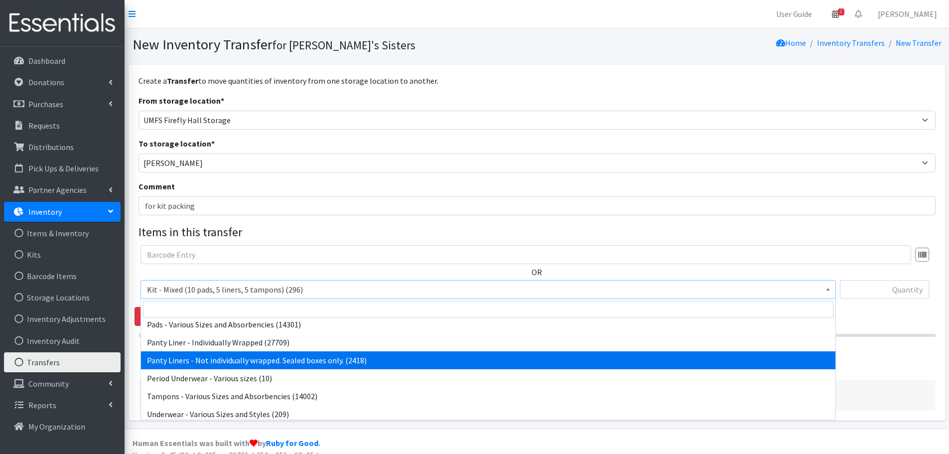
scroll to position [116, 0]
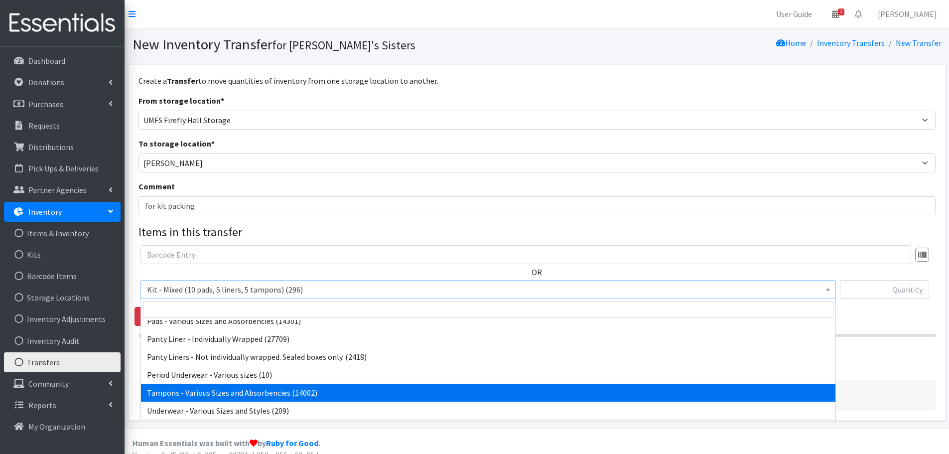
select select "10562"
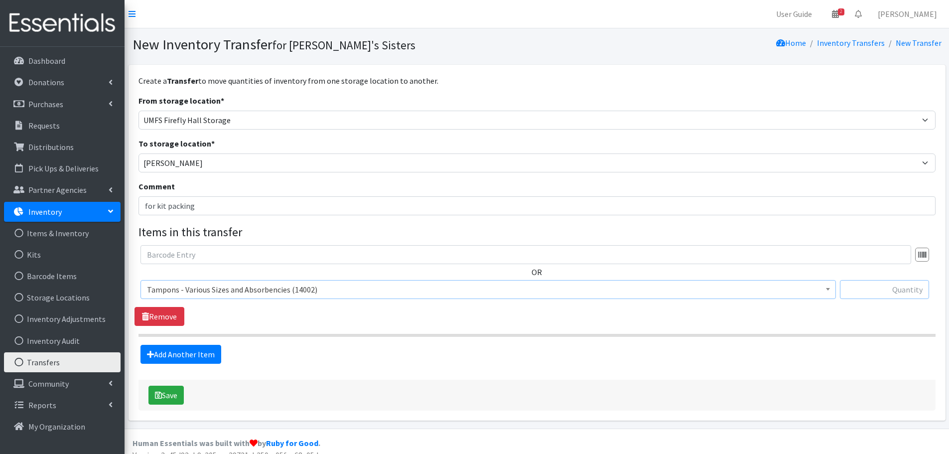
click at [894, 281] on input "text" at bounding box center [884, 289] width 89 height 19
paste input "2045"
type input "2045"
click at [204, 349] on link "Add Another Item" at bounding box center [180, 354] width 81 height 19
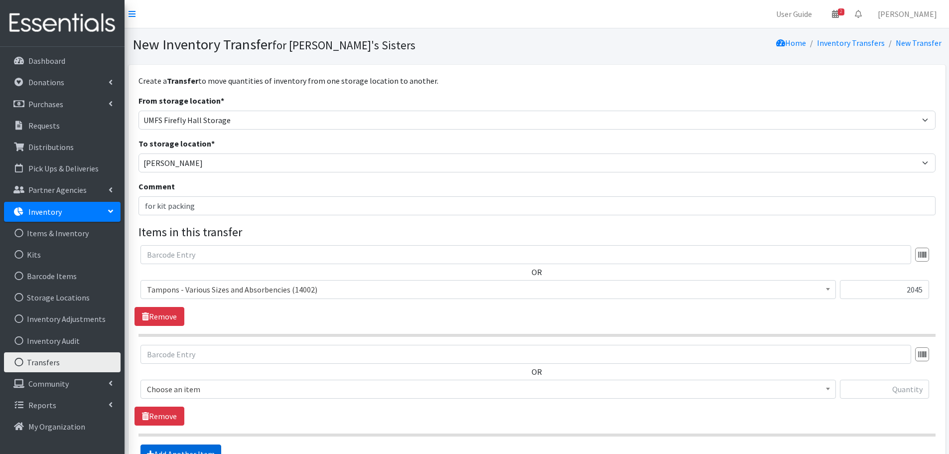
scroll to position [112, 0]
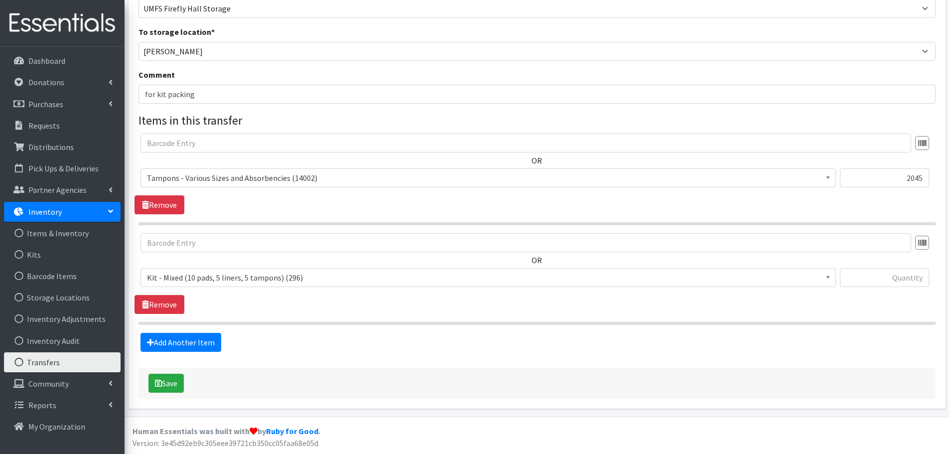
click at [198, 279] on span "Kit - Mixed (10 pads, 5 liners, 5 tampons) (296)" at bounding box center [488, 277] width 682 height 14
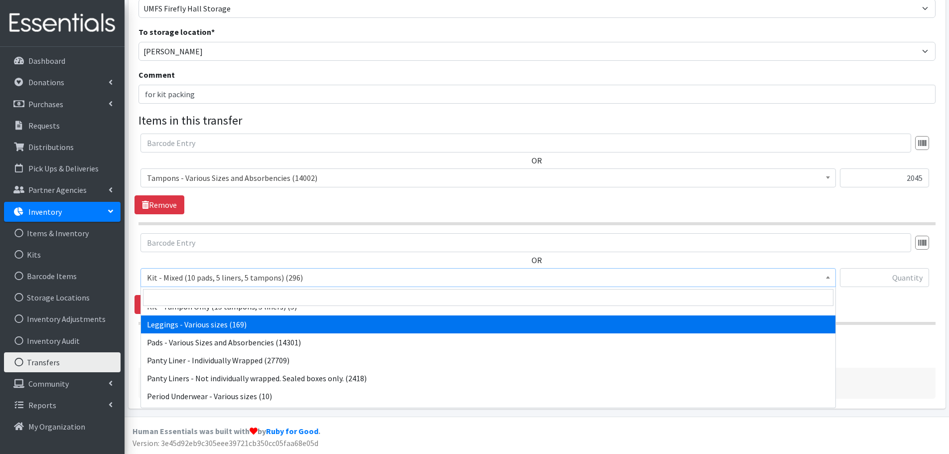
scroll to position [100, 0]
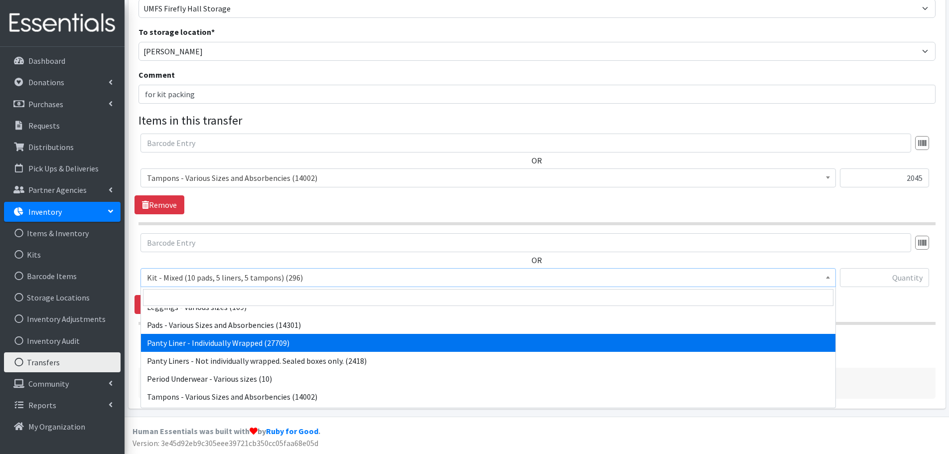
select select "10466"
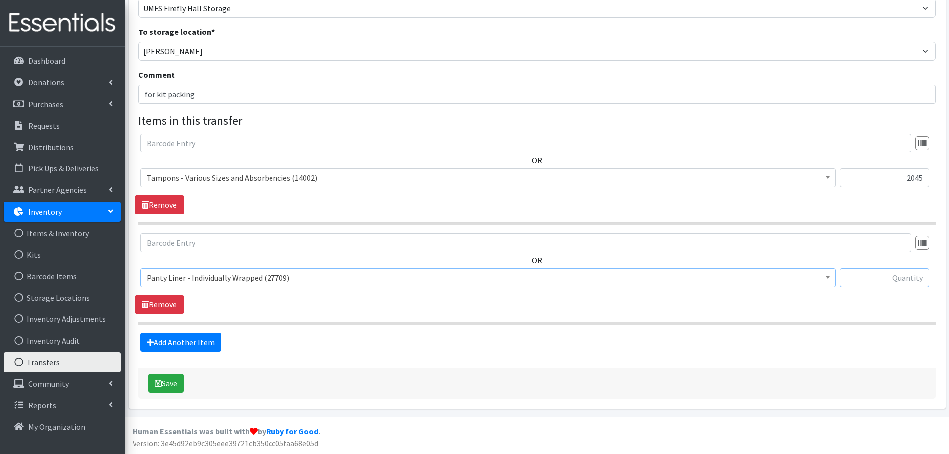
click at [879, 285] on input "text" at bounding box center [884, 277] width 89 height 19
paste input "520"
type input "520"
click at [830, 318] on section "OR Kit - Mixed (10 pads, 5 liners, 5 tampons) (296) Kit - Mixed (13 pads, 7 tam…" at bounding box center [536, 279] width 797 height 92
click at [175, 382] on button "Save" at bounding box center [165, 383] width 35 height 19
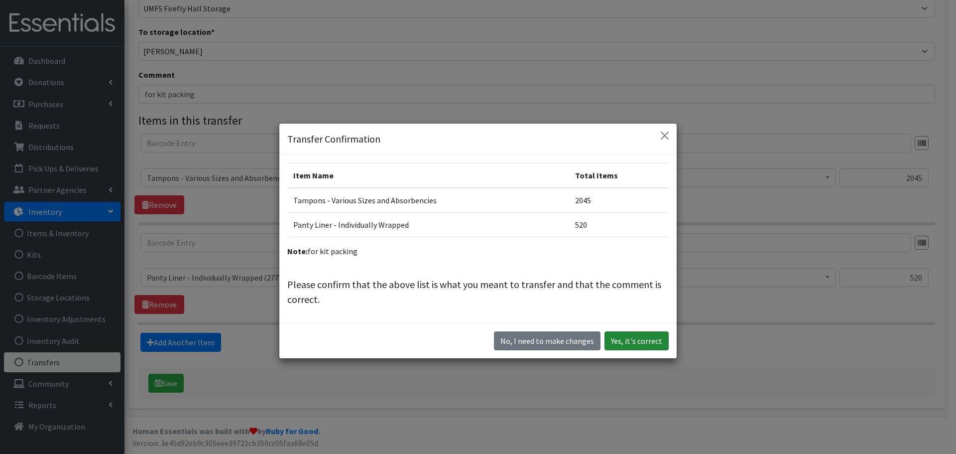
click at [638, 344] on button "Yes, it's correct" at bounding box center [637, 340] width 64 height 19
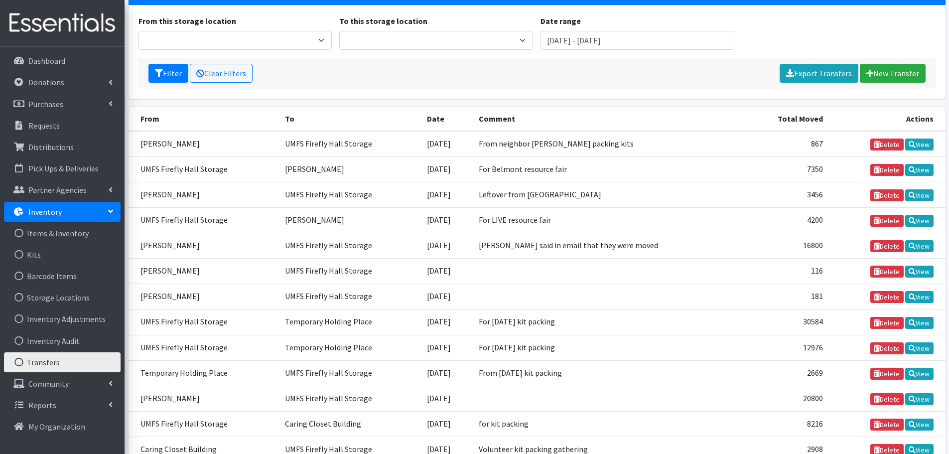
scroll to position [220, 0]
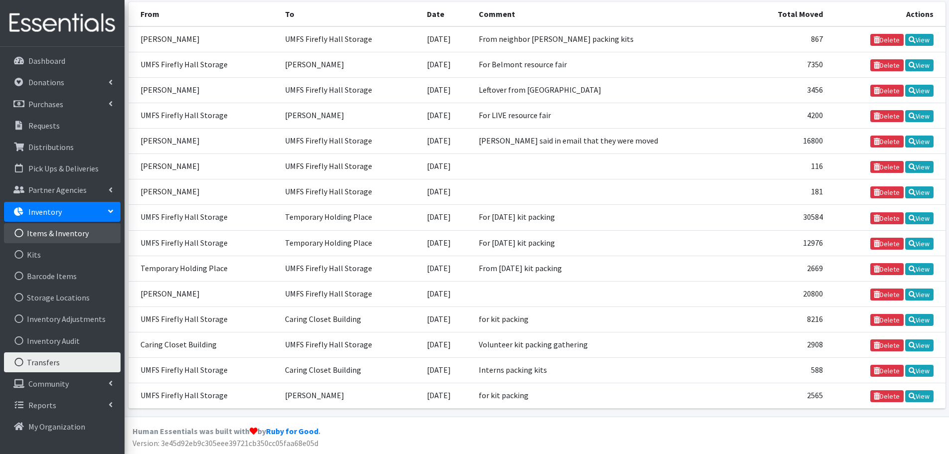
click at [64, 232] on link "Items & Inventory" at bounding box center [62, 233] width 117 height 20
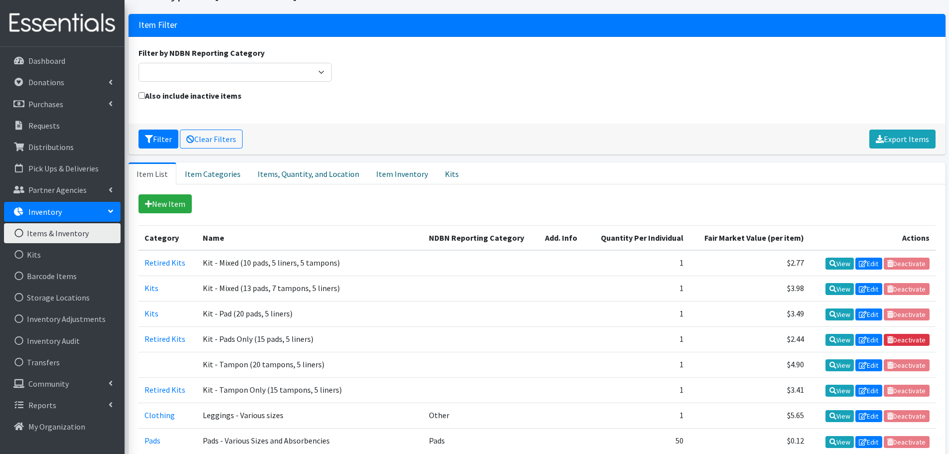
scroll to position [100, 0]
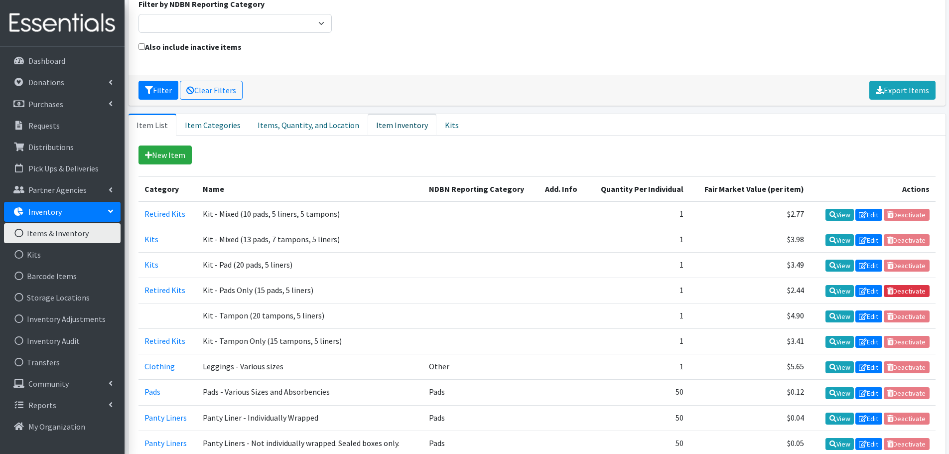
click at [389, 121] on link "Item Inventory" at bounding box center [402, 125] width 69 height 22
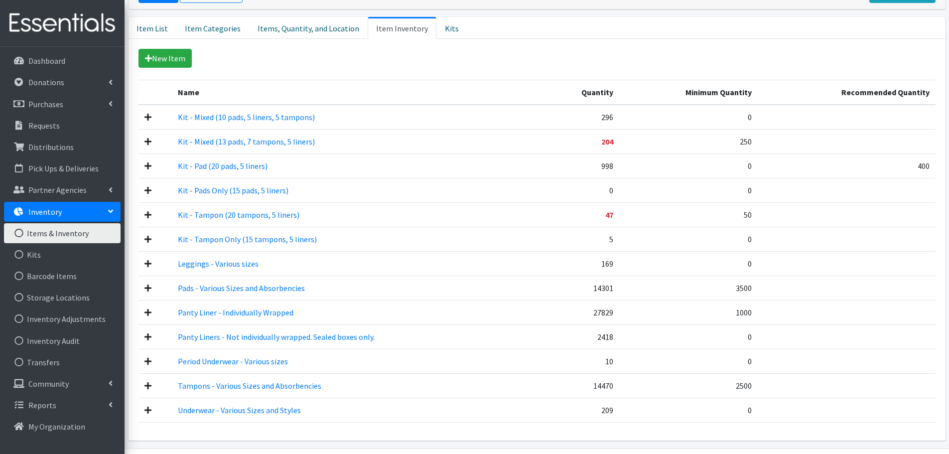
scroll to position [199, 0]
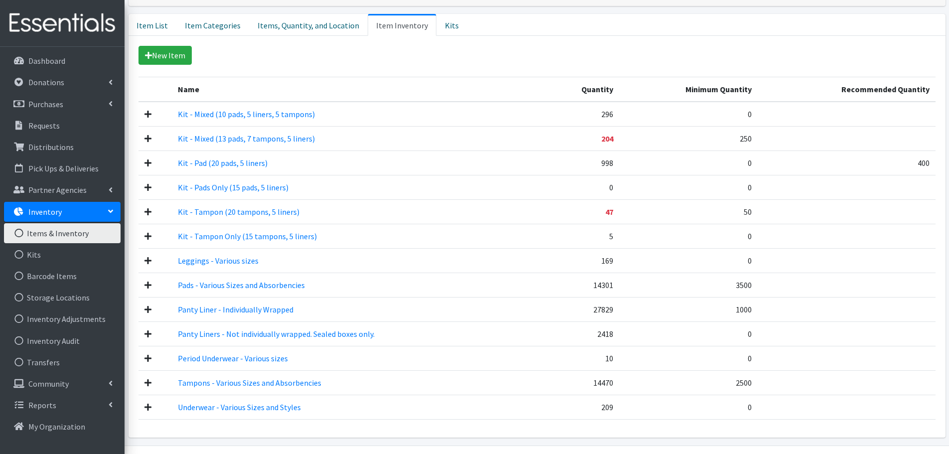
click at [145, 383] on icon at bounding box center [147, 382] width 7 height 8
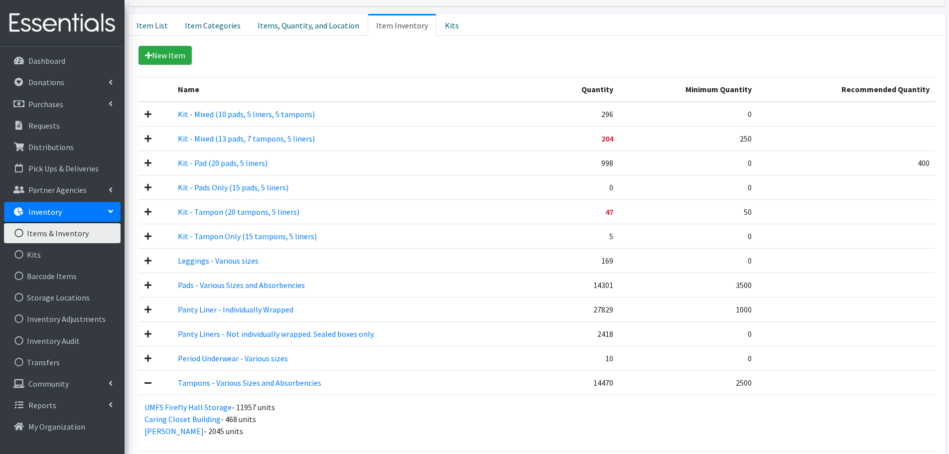
click at [145, 383] on icon at bounding box center [147, 382] width 7 height 8
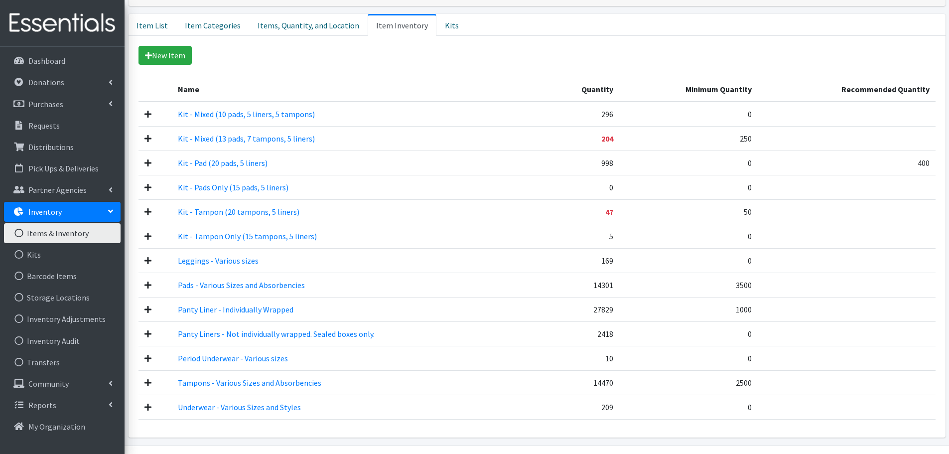
click at [145, 383] on icon at bounding box center [147, 382] width 7 height 8
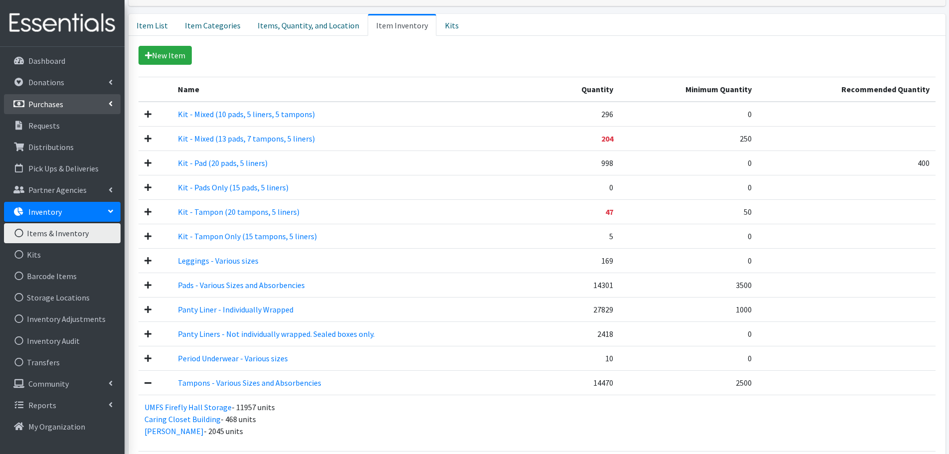
click at [112, 101] on icon at bounding box center [111, 104] width 4 height 8
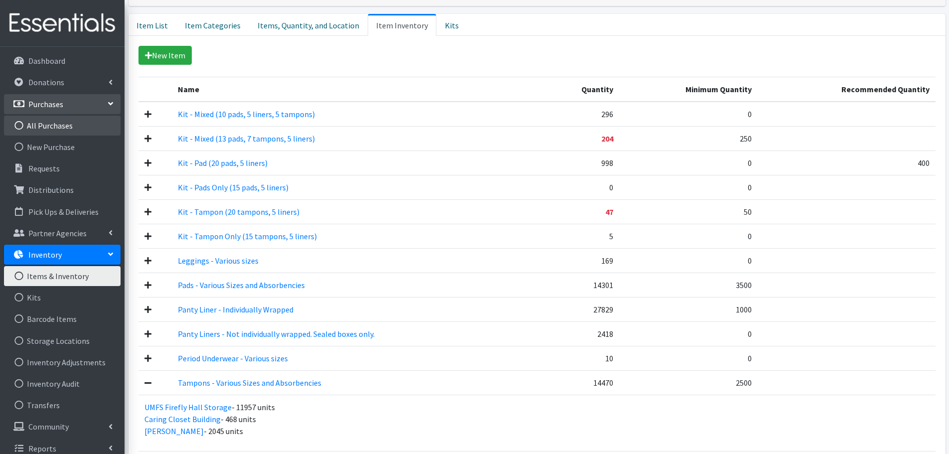
click at [61, 124] on link "All Purchases" at bounding box center [62, 126] width 117 height 20
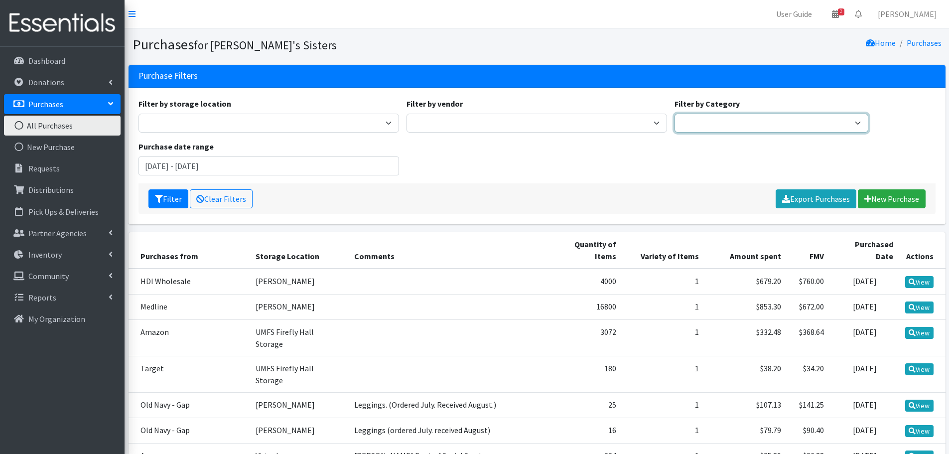
click at [729, 122] on select "Tampons Pads Panty Liners Clothing Retired Kits Do Not Use Things In This Categ…" at bounding box center [771, 123] width 194 height 19
select select "Tampons"
click at [674, 114] on select "Tampons Pads Panty Liners Clothing Retired Kits Do Not Use Things In This Categ…" at bounding box center [771, 123] width 194 height 19
click at [263, 160] on input "[DATE] - [DATE]" at bounding box center [268, 165] width 260 height 19
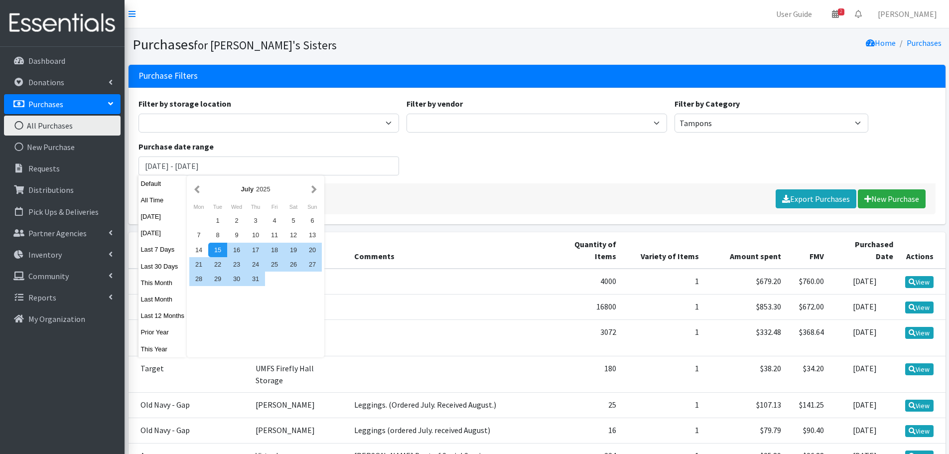
click at [465, 159] on div "Filter by storage location [PERSON_NAME] [PERSON_NAME] [PERSON_NAME] [PERSON_NA…" at bounding box center [536, 141] width 804 height 86
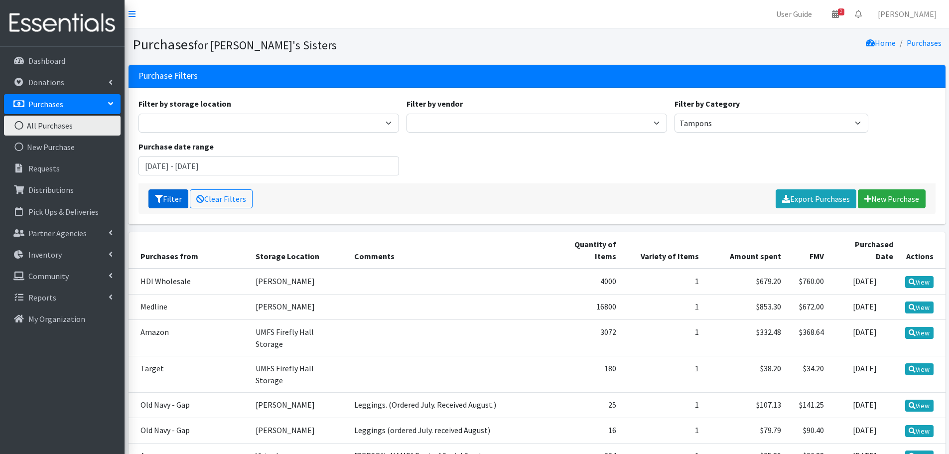
click at [159, 204] on button "Filter" at bounding box center [168, 198] width 40 height 19
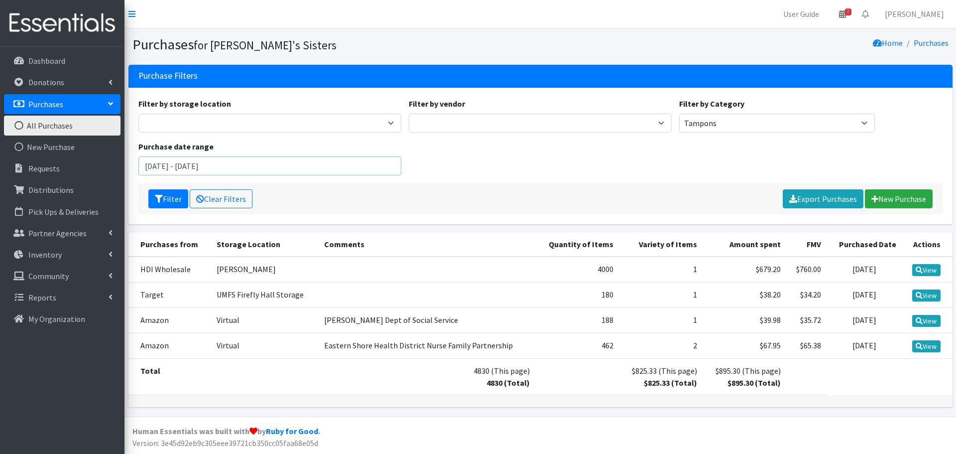
click at [292, 168] on input "[DATE] - [DATE]" at bounding box center [269, 165] width 263 height 19
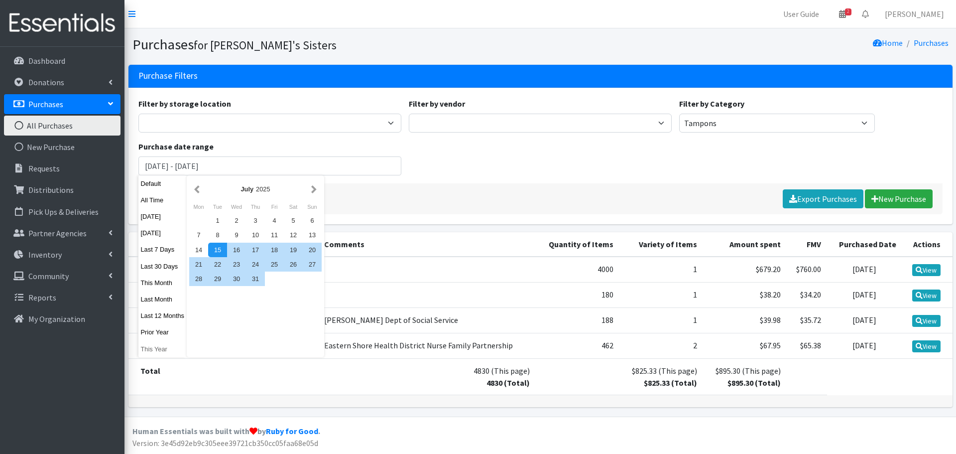
click at [166, 349] on button "This Year" at bounding box center [162, 349] width 49 height 14
type input "[DATE] - [DATE]"
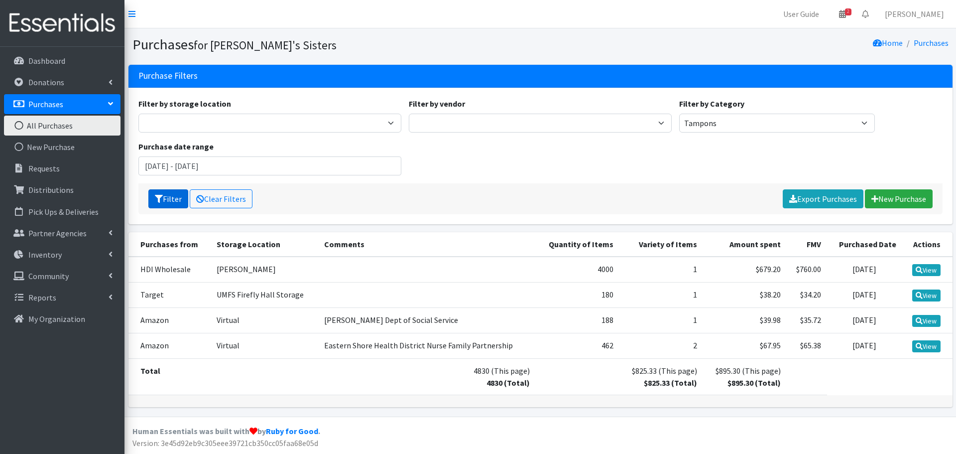
click at [164, 200] on button "Filter" at bounding box center [168, 198] width 40 height 19
